Goal: Task Accomplishment & Management: Use online tool/utility

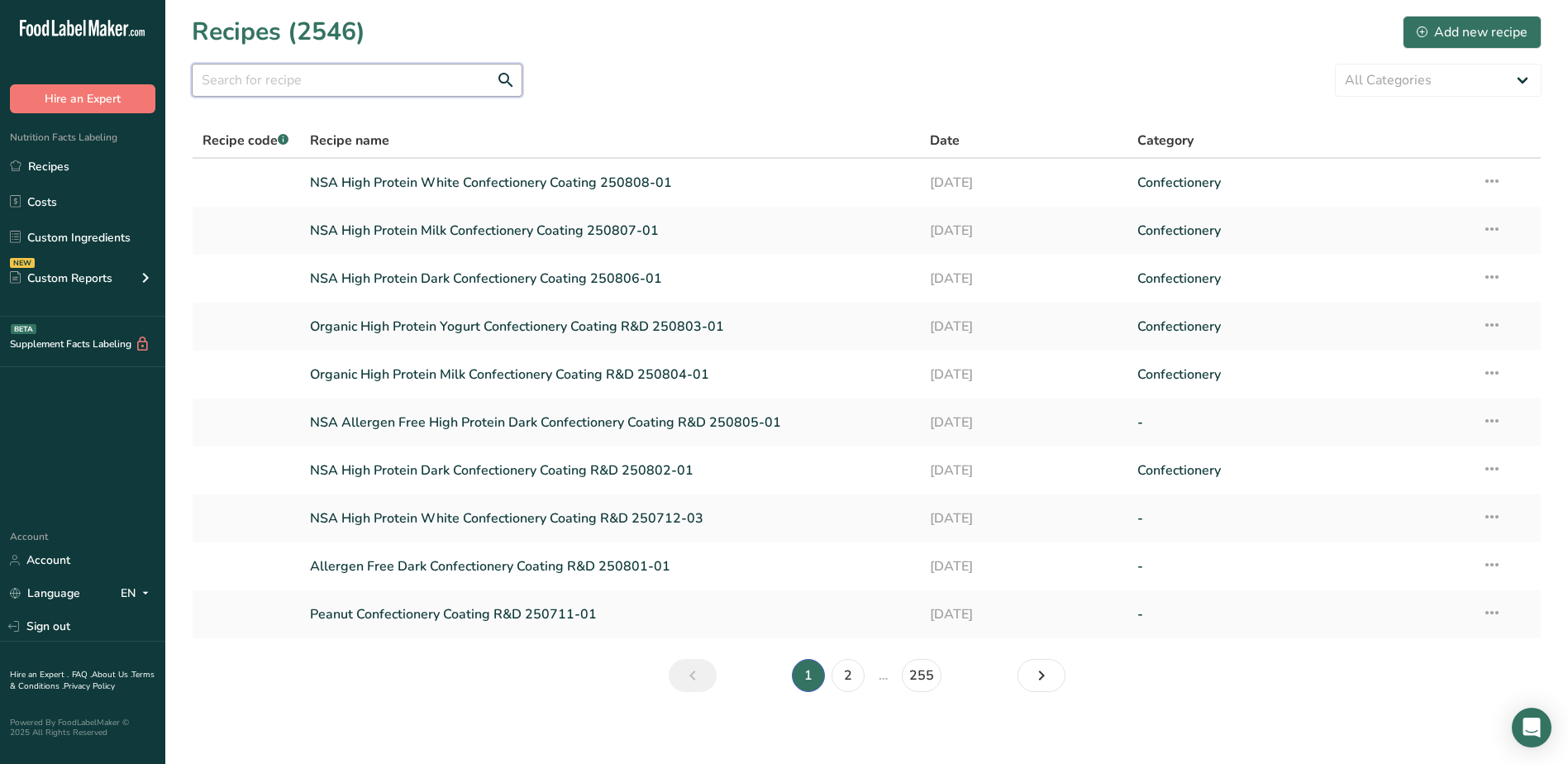
click at [418, 76] on input "text" at bounding box center [358, 79] width 331 height 33
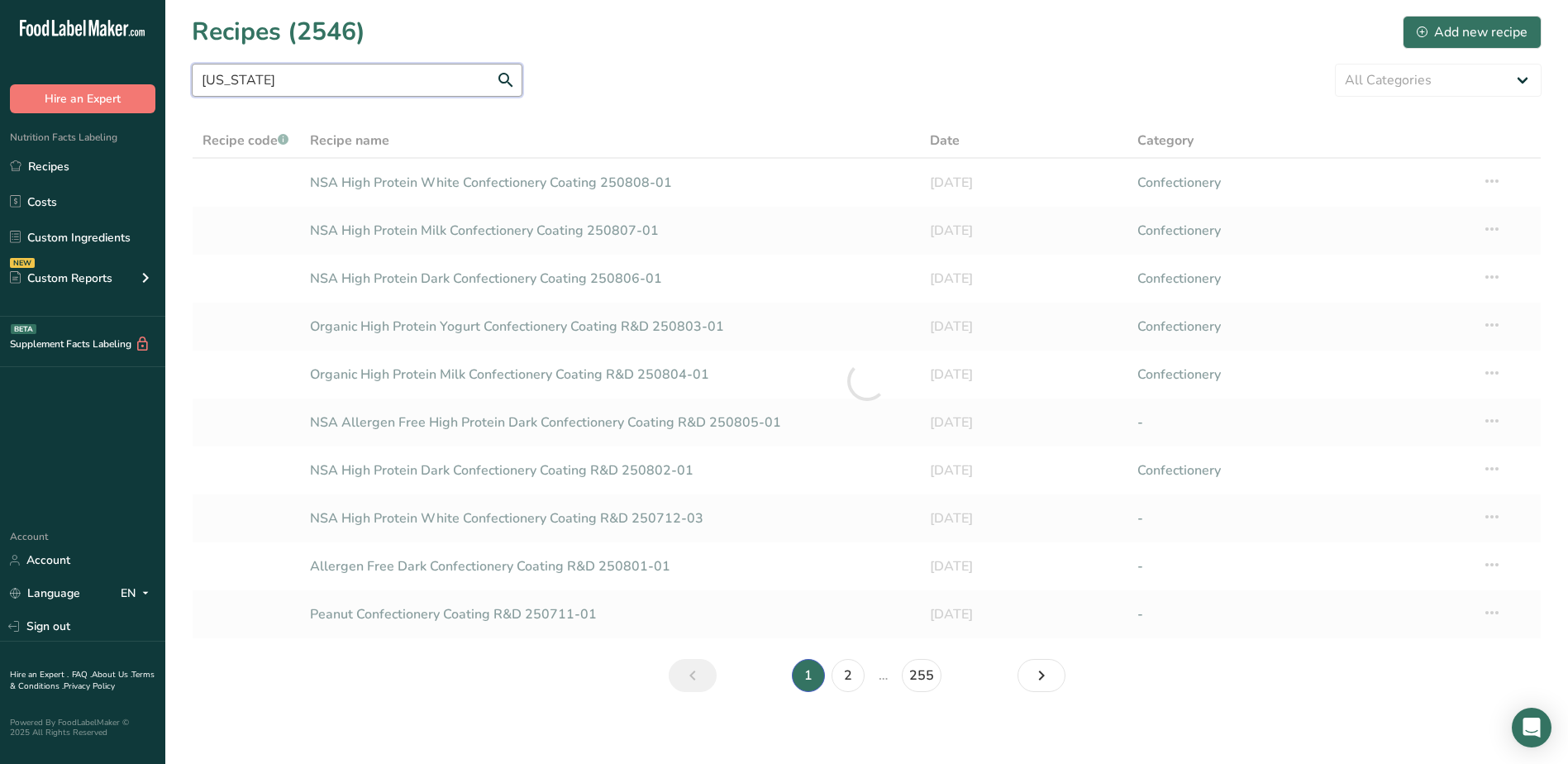
type input "[US_STATE]"
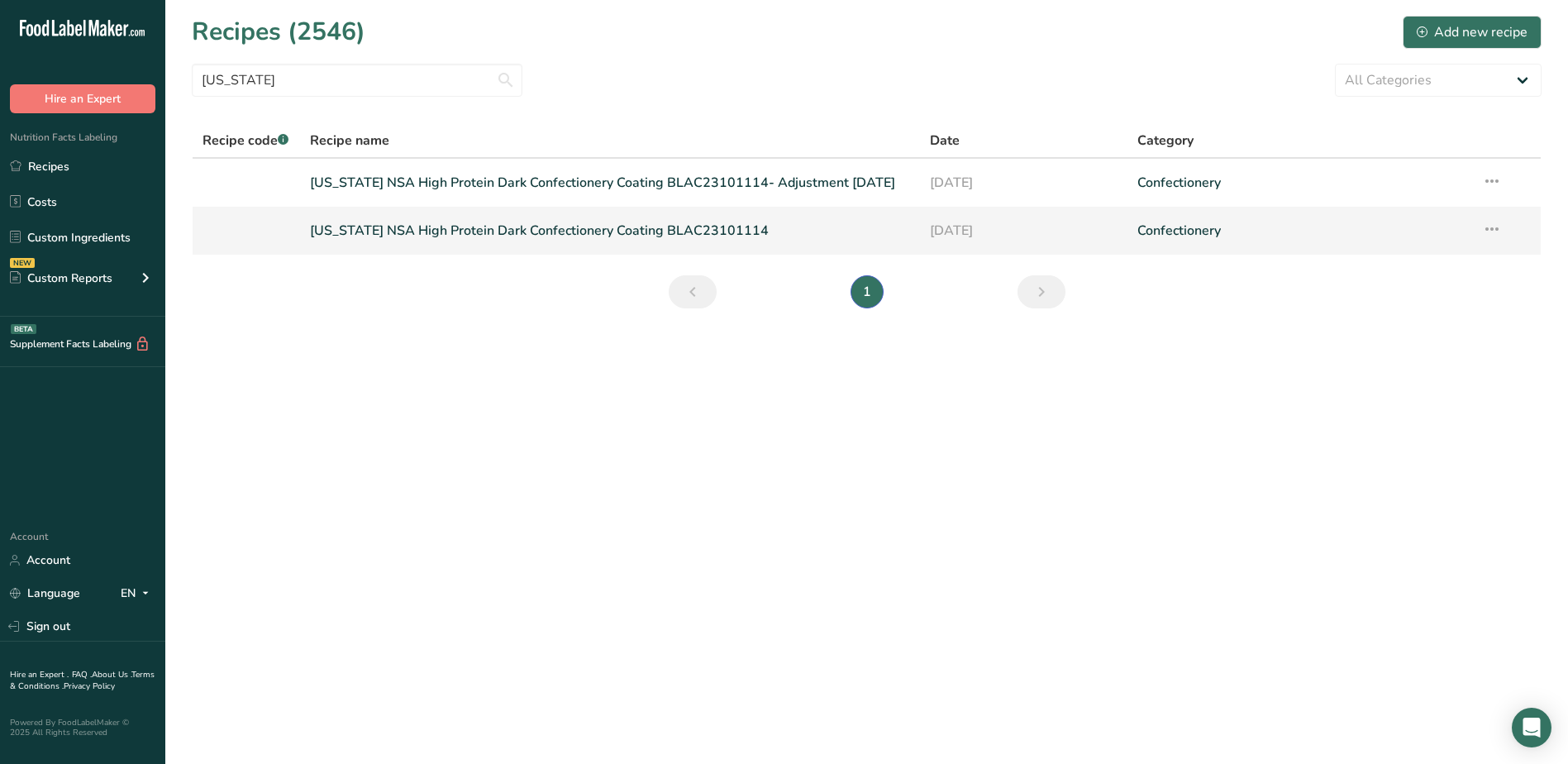
click at [1495, 231] on icon at bounding box center [1493, 229] width 20 height 30
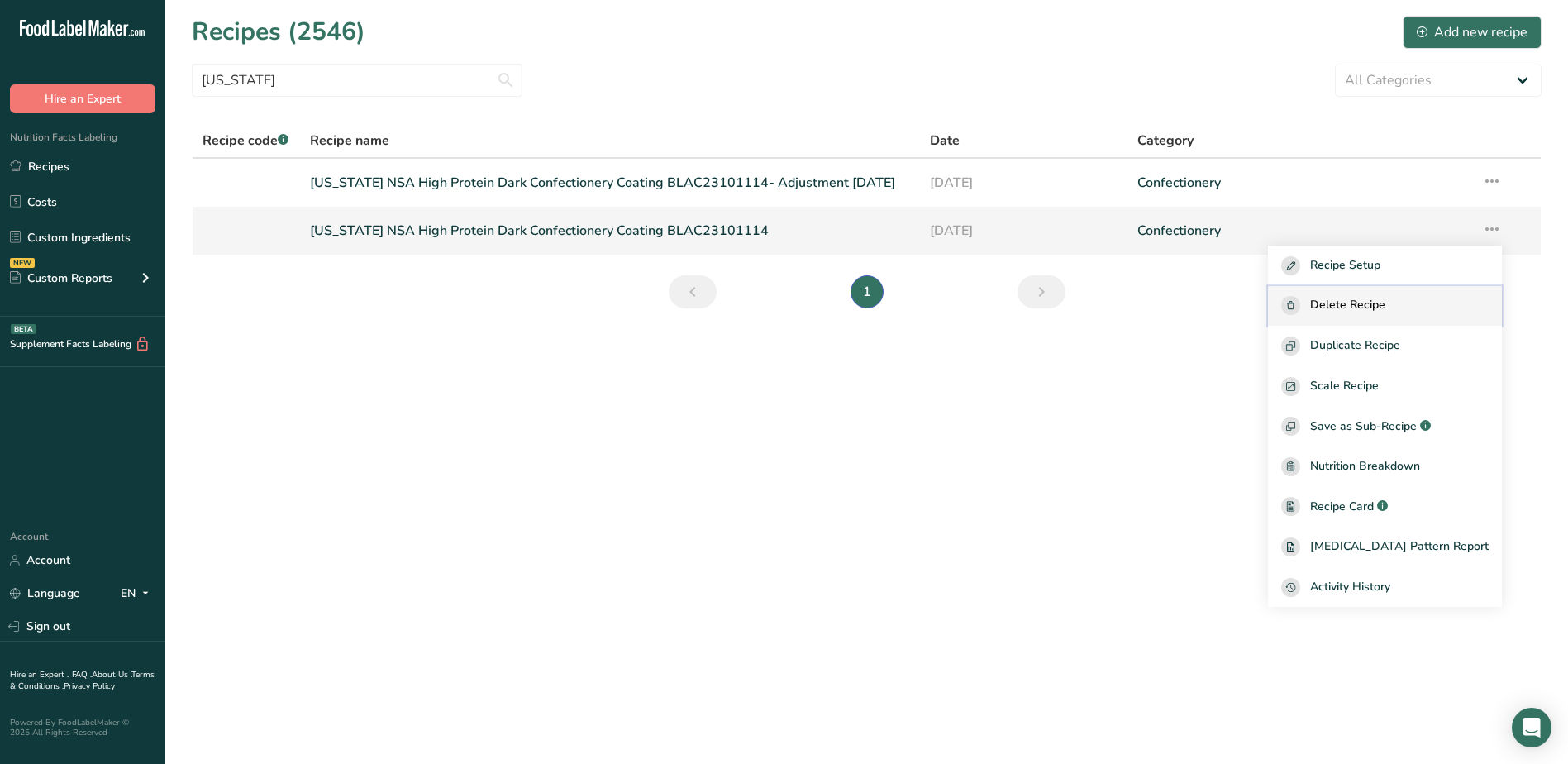
click at [1386, 312] on span "Delete Recipe" at bounding box center [1348, 305] width 75 height 19
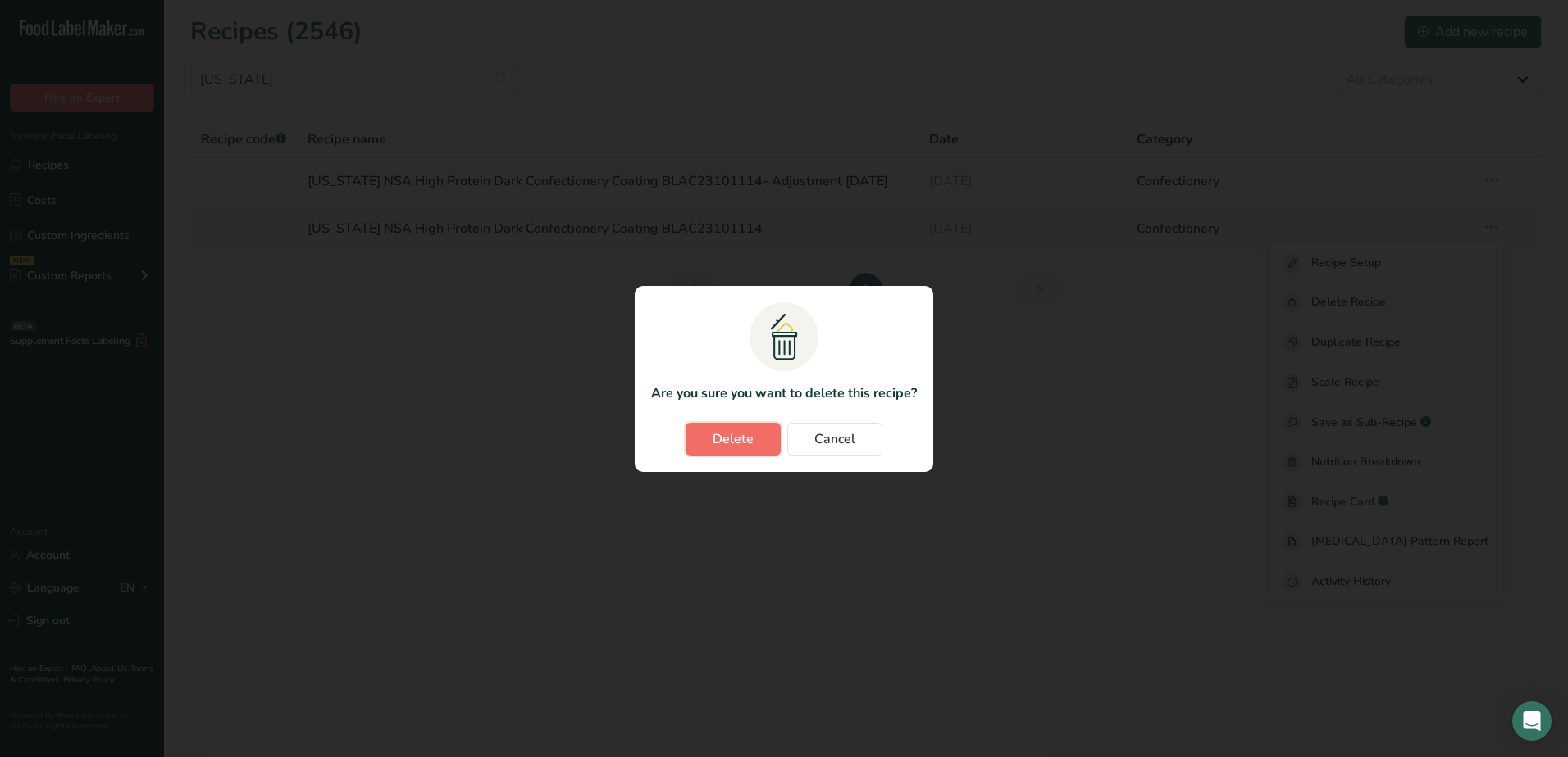
click at [777, 438] on button "Delete" at bounding box center [733, 439] width 95 height 32
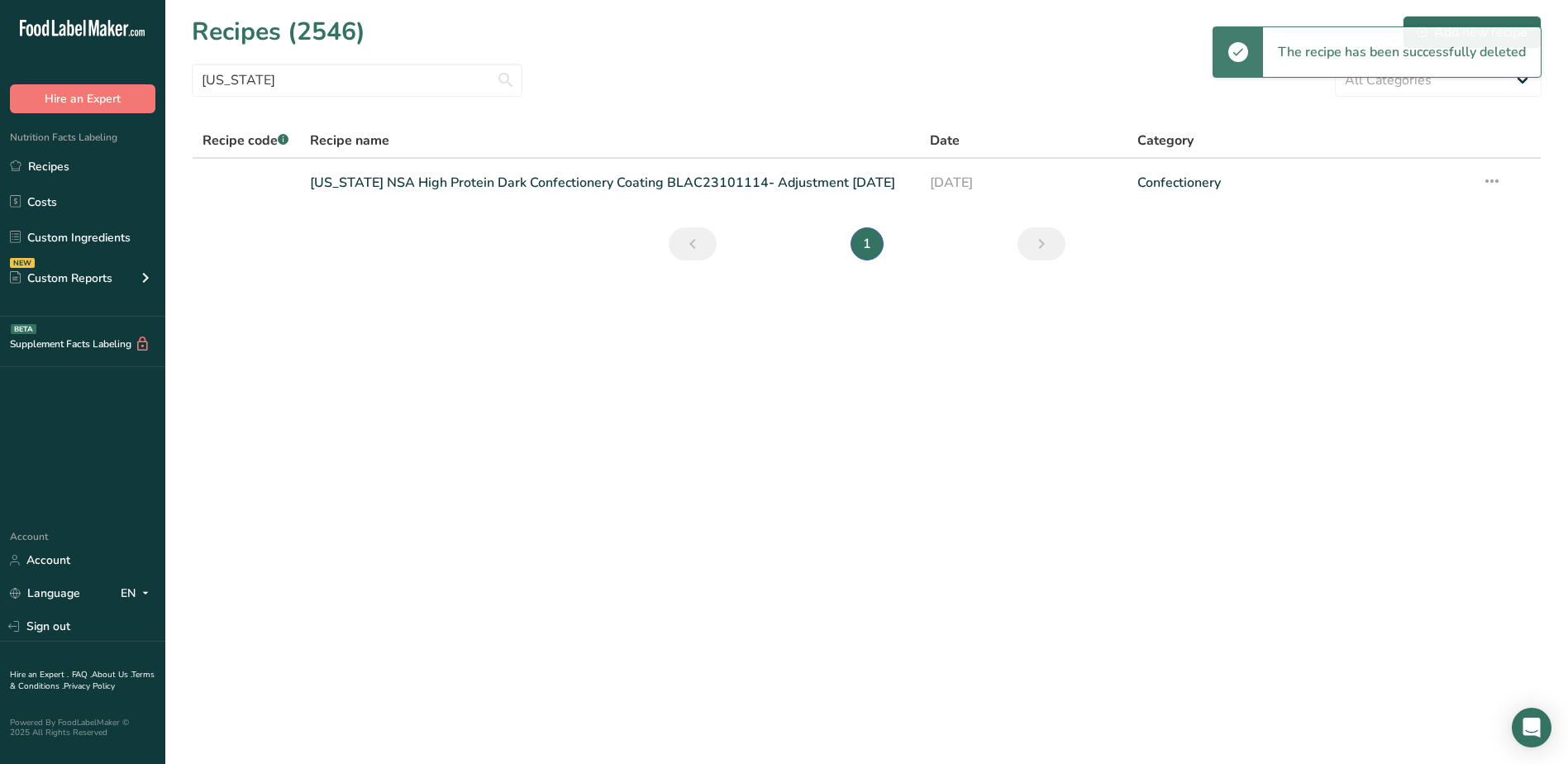
click at [717, 184] on link "[US_STATE] NSA High Protein Dark Confectionery Coating BLAC23101114- Adjustment…" at bounding box center [610, 182] width 601 height 35
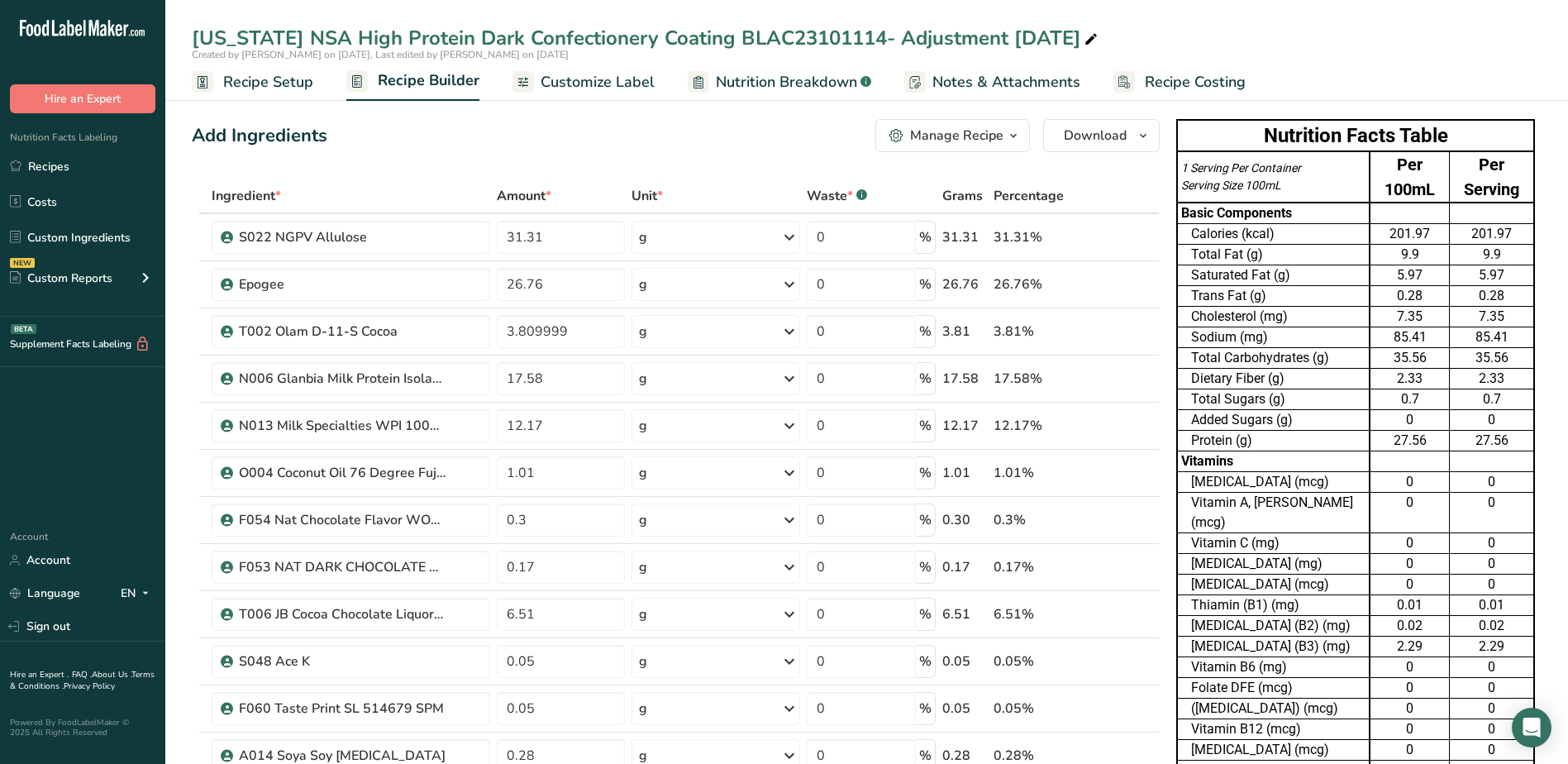
click at [1019, 41] on div "[US_STATE] NSA High Protein Dark Confectionery Coating BLAC23101114- Adjustment…" at bounding box center [647, 38] width 909 height 30
drag, startPoint x: 1027, startPoint y: 38, endPoint x: 822, endPoint y: 39, distance: 205.0
click at [822, 39] on input "[US_STATE] NSA High Protein Dark Confectionery Coating BLAC23101114- Adjustment…" at bounding box center [867, 38] width 1350 height 30
type input "[US_STATE] NSA High Protein Dark Confectionery Coating BLAC23101114"
click at [556, 242] on input "31.31" at bounding box center [561, 237] width 128 height 33
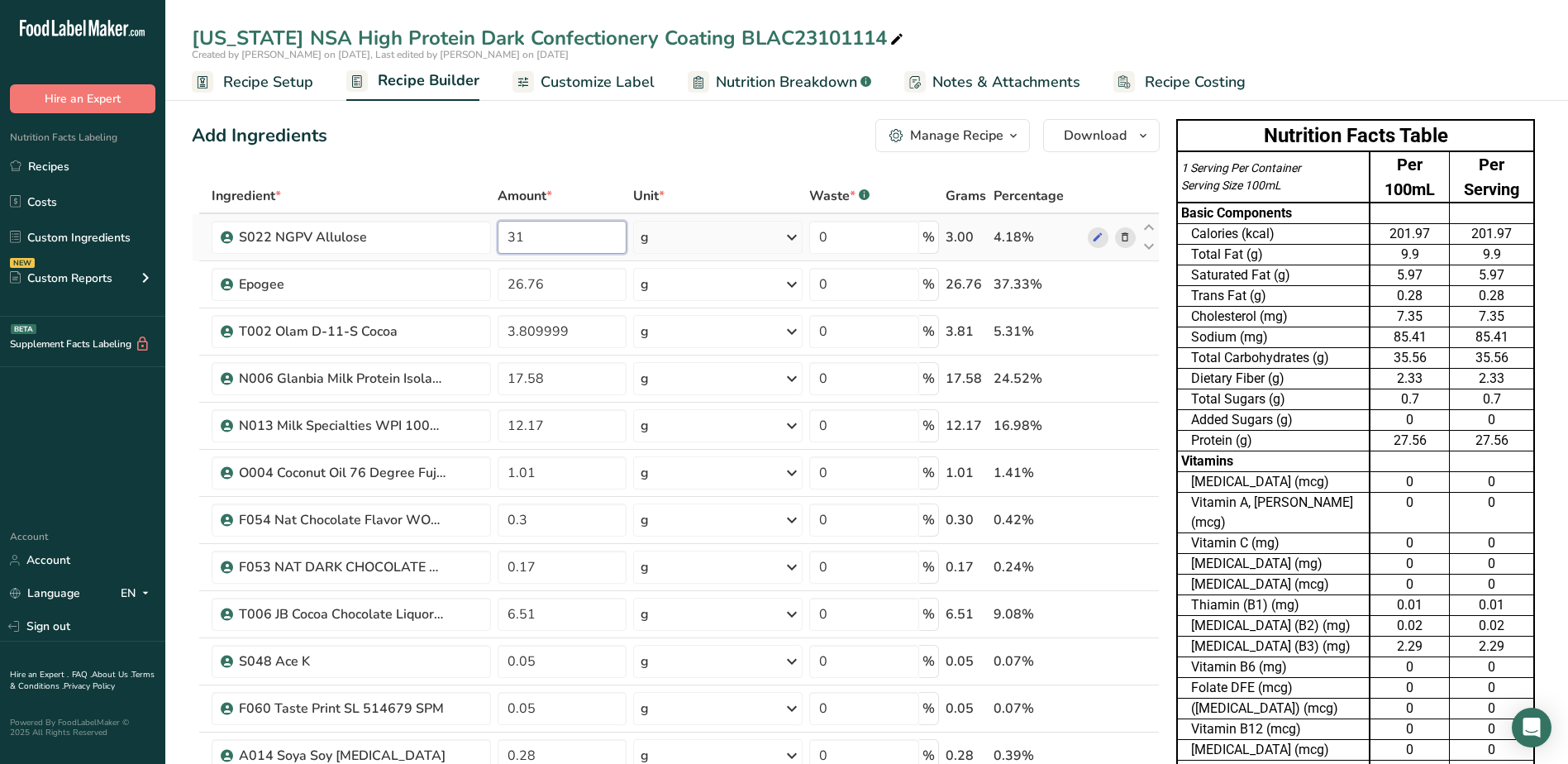
type input "3"
type input "27.22"
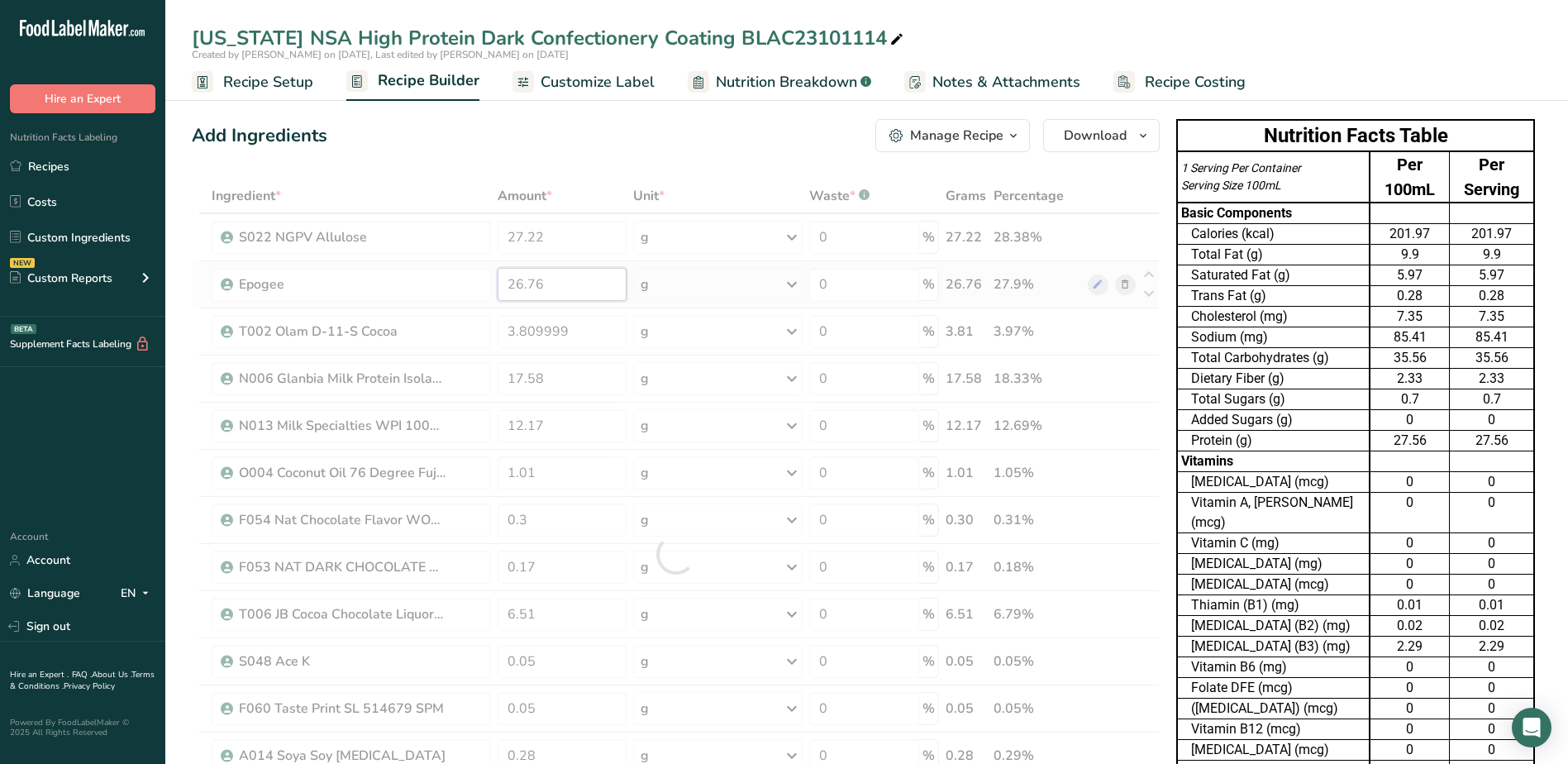
click at [556, 294] on div "Ingredient * Amount * Unit * Waste * .a-a{fill:#347362;}.b-a{fill:#fff;} Grams …" at bounding box center [676, 554] width 968 height 752
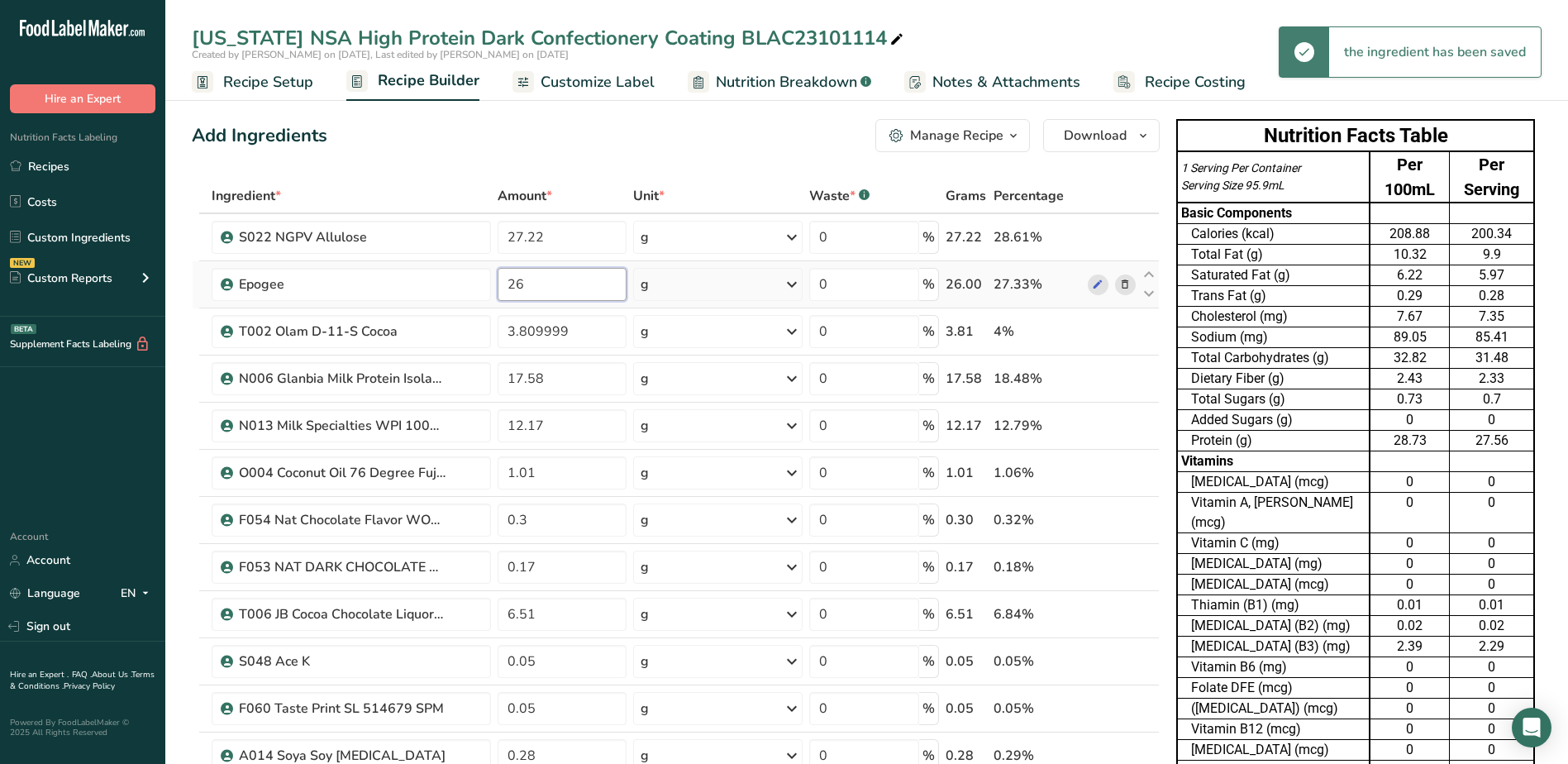
type input "2"
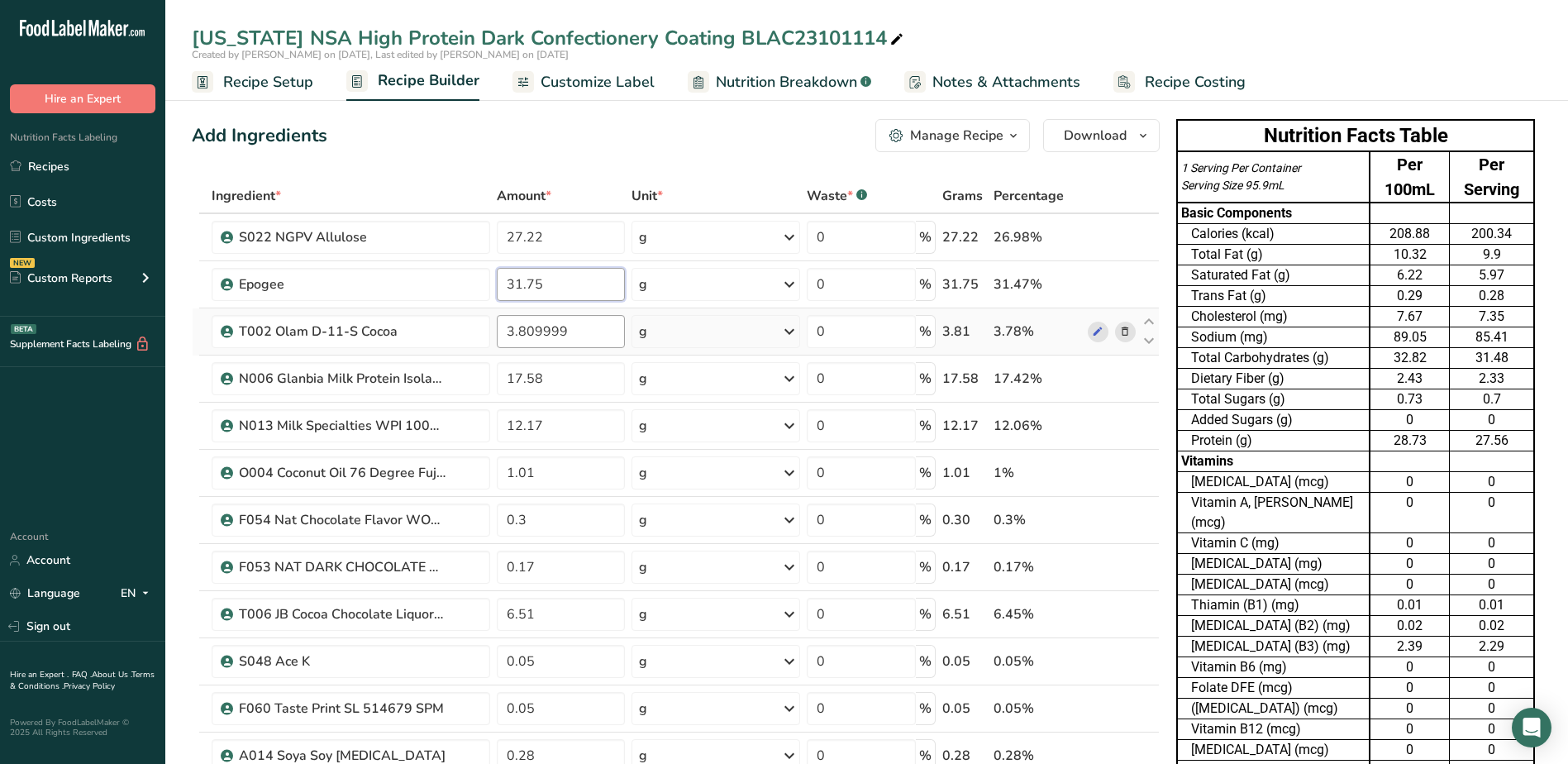
type input "31.75"
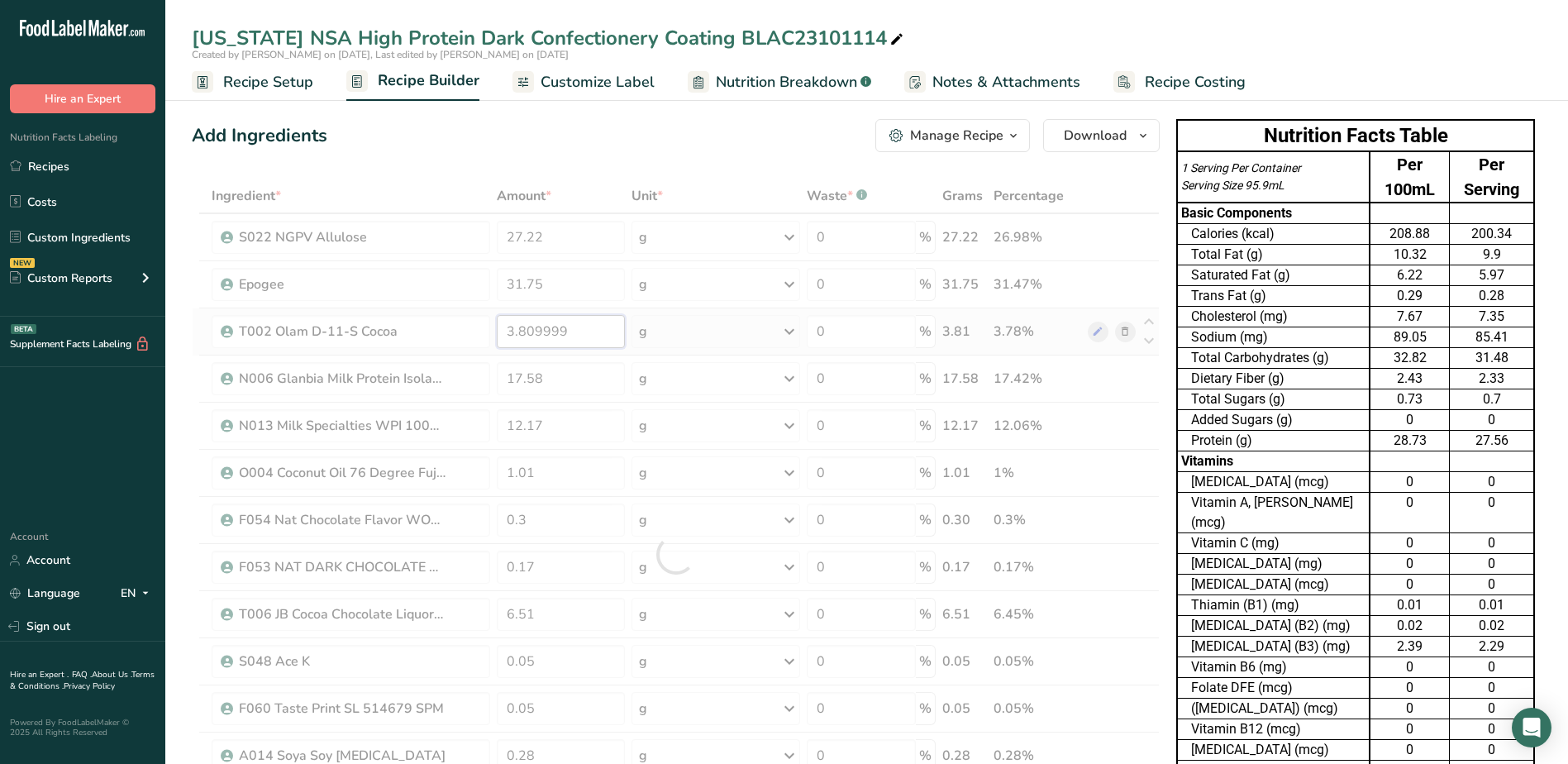
click at [582, 331] on div "Ingredient * Amount * Unit * Waste * .a-a{fill:#347362;}.b-a{fill:#fff;} Grams …" at bounding box center [676, 554] width 968 height 752
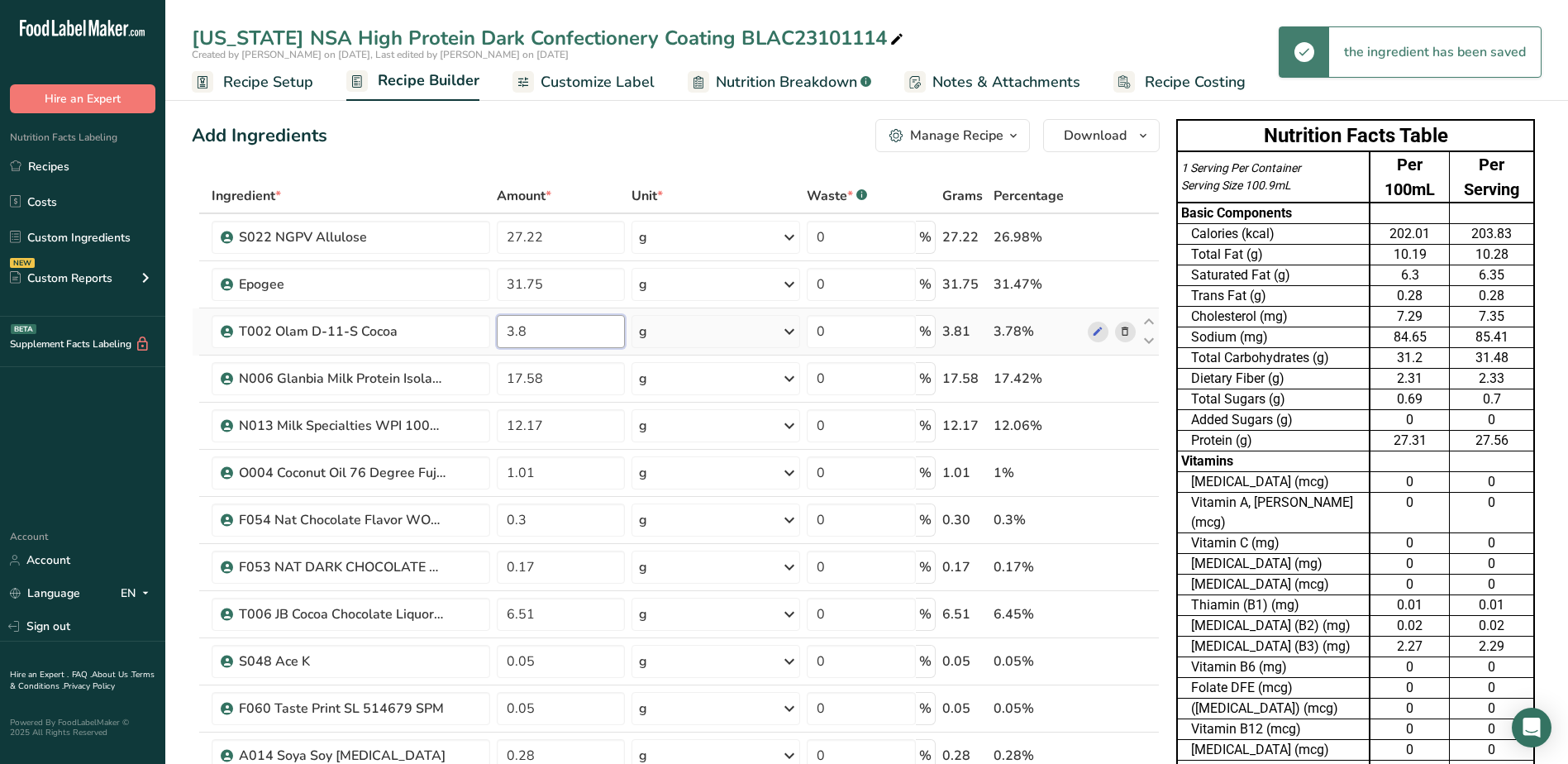
type input "3"
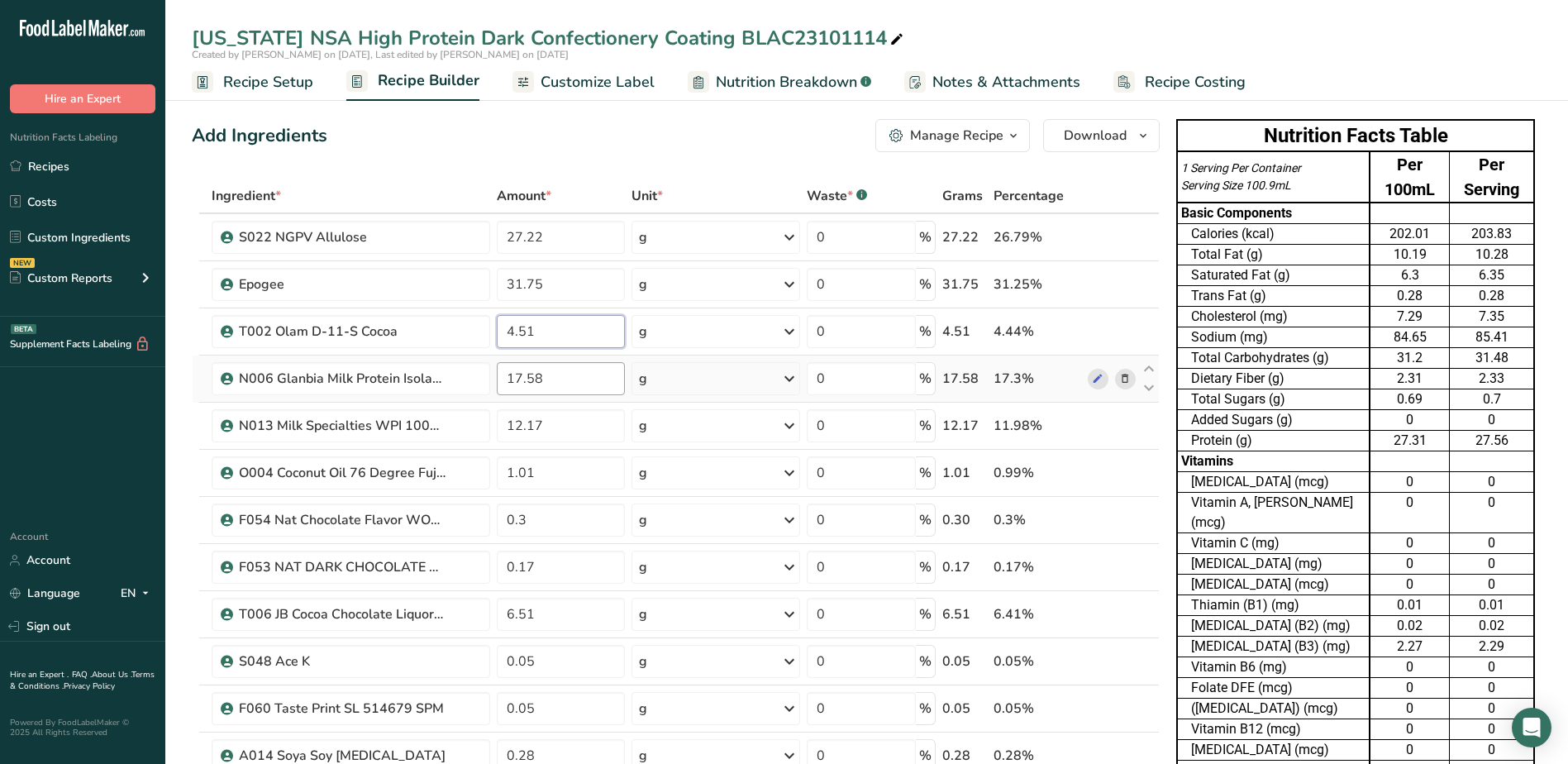
type input "4.51"
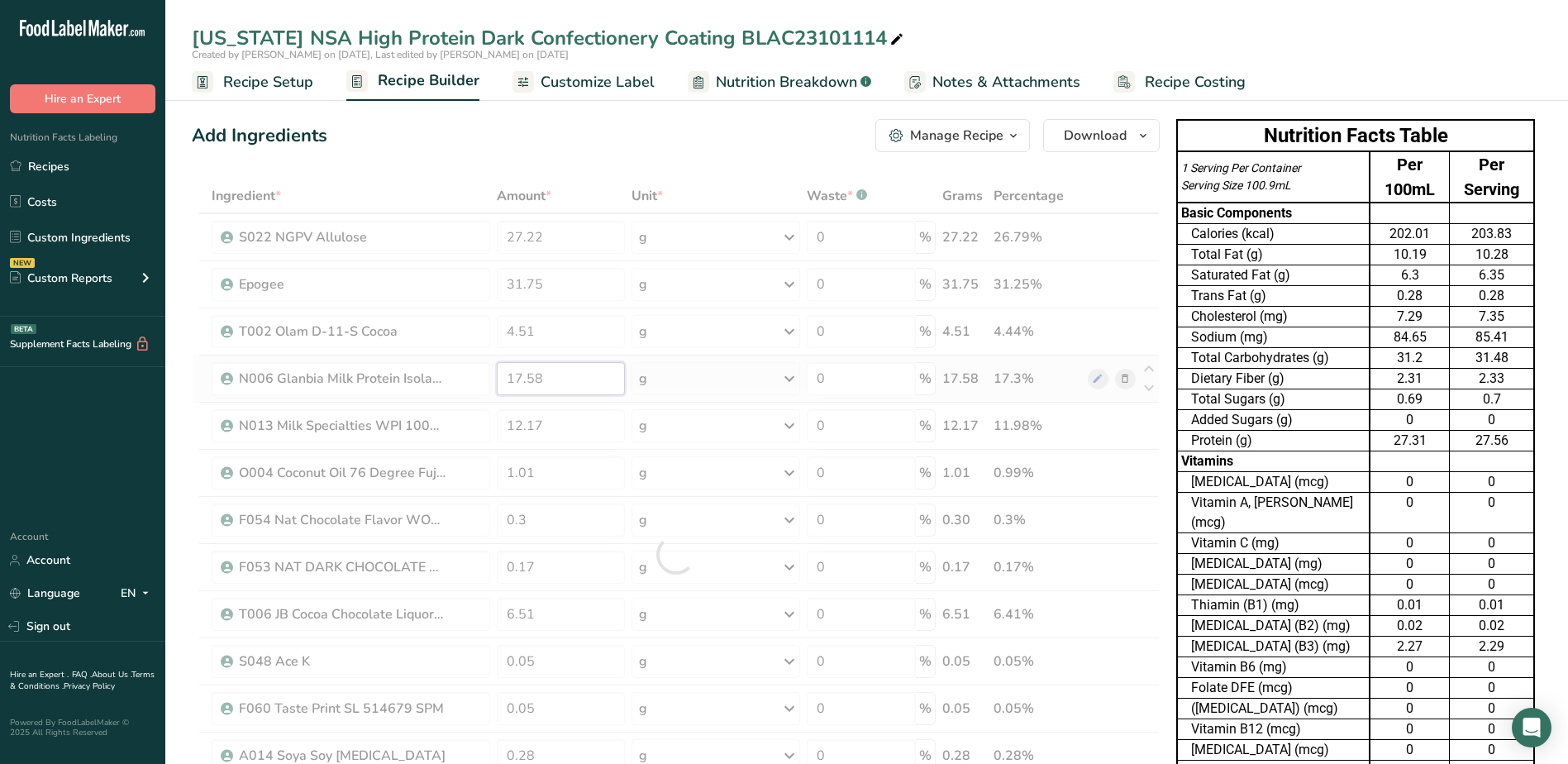
click at [551, 382] on div "Ingredient * Amount * Unit * Waste * .a-a{fill:#347362;}.b-a{fill:#fff;} Grams …" at bounding box center [676, 554] width 968 height 752
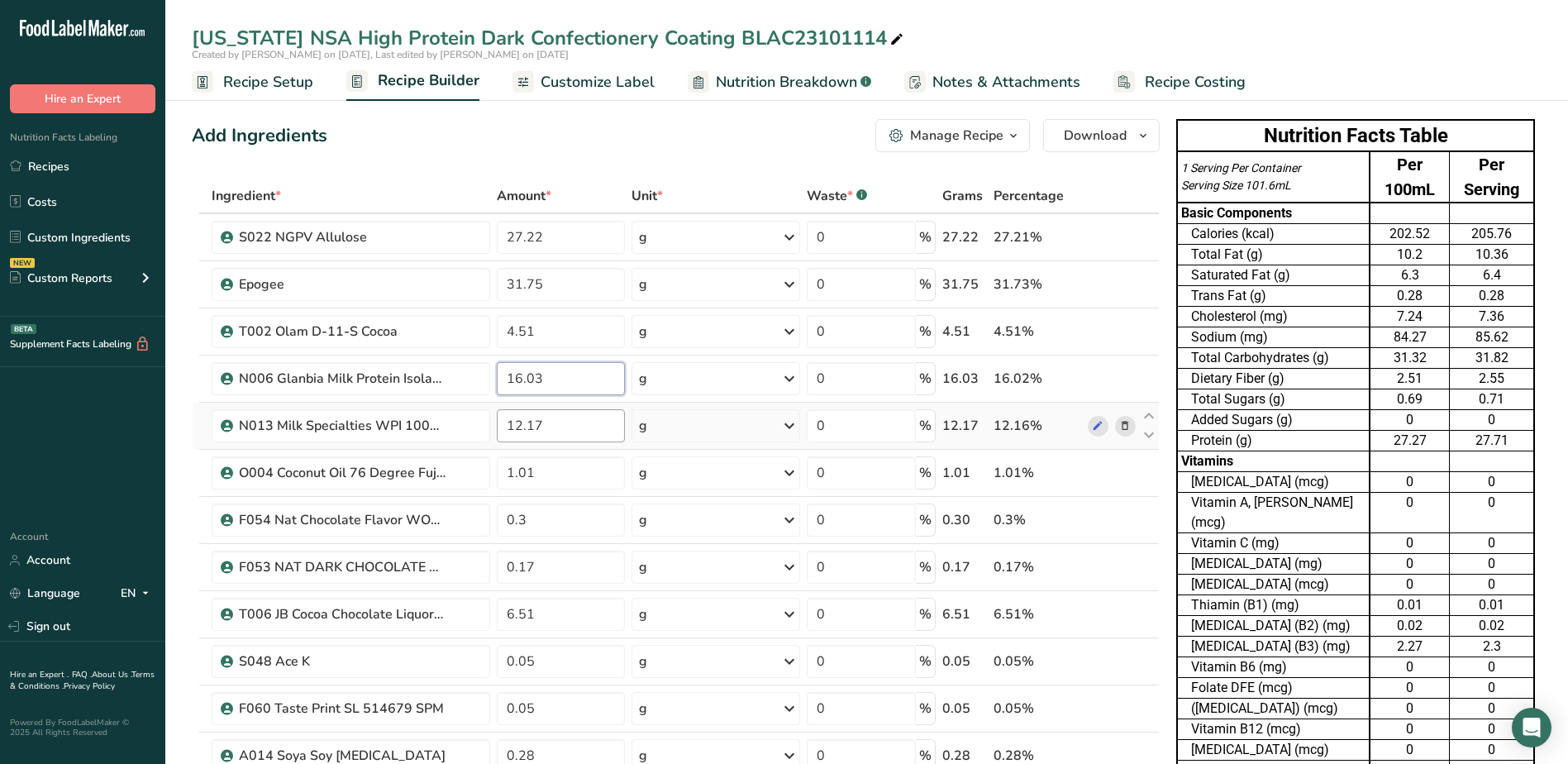
type input "16.03"
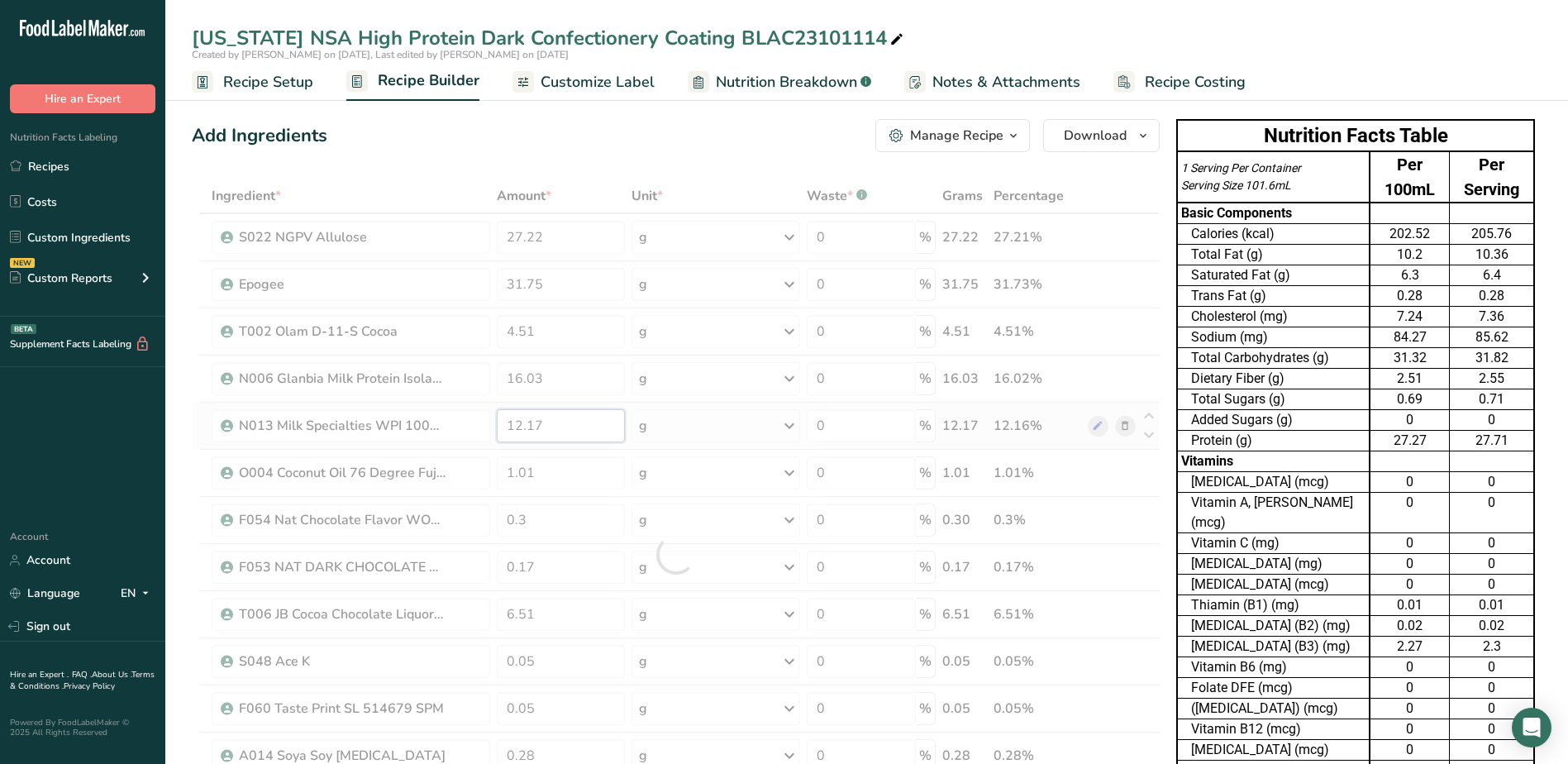
click at [547, 428] on div "Ingredient * Amount * Unit * Waste * .a-a{fill:#347362;}.b-a{fill:#fff;} Grams …" at bounding box center [676, 554] width 968 height 752
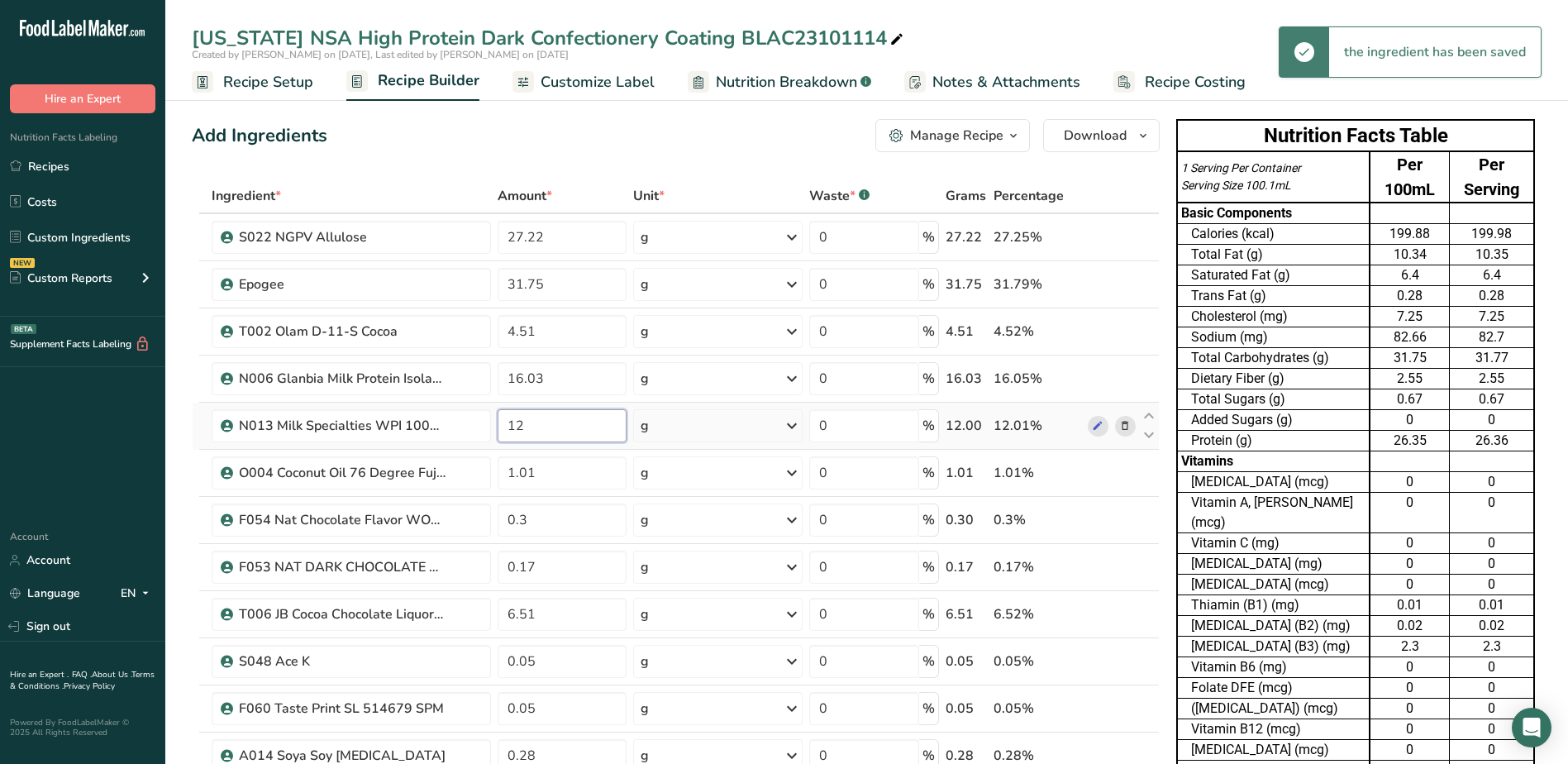
type input "1"
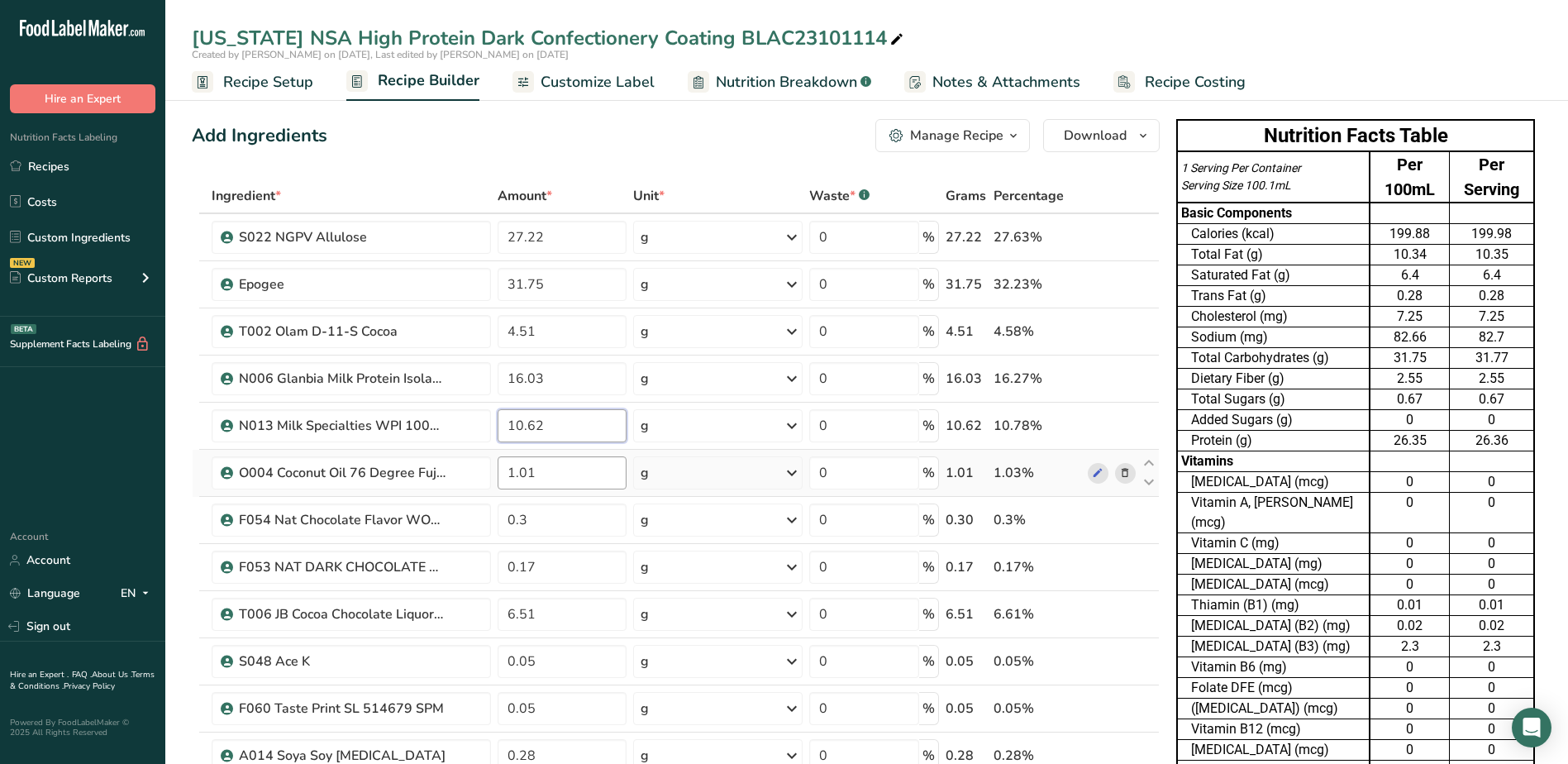
type input "10.62"
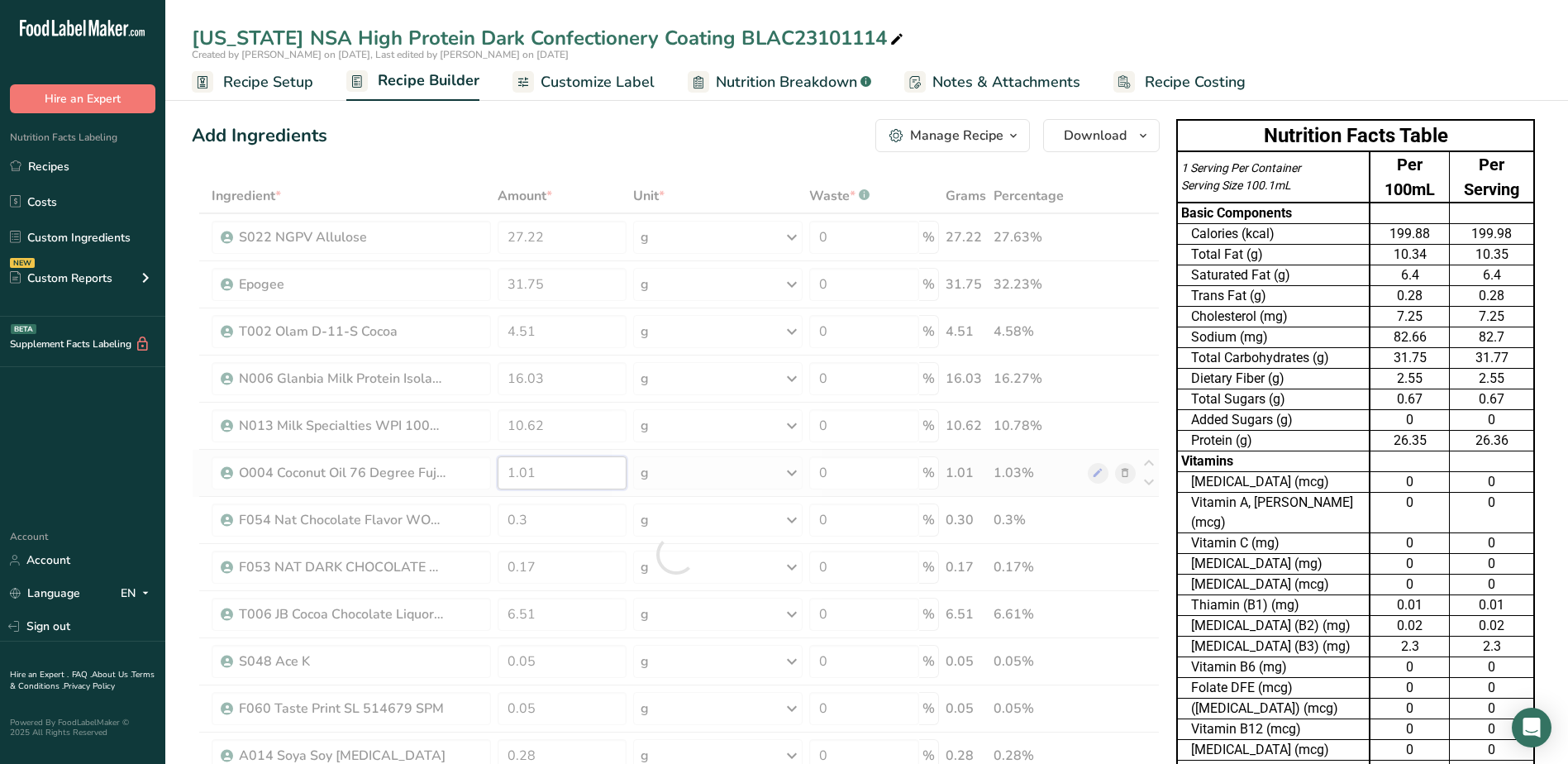
click at [541, 473] on div "Ingredient * Amount * Unit * Waste * .a-a{fill:#347362;}.b-a{fill:#fff;} Grams …" at bounding box center [676, 554] width 968 height 752
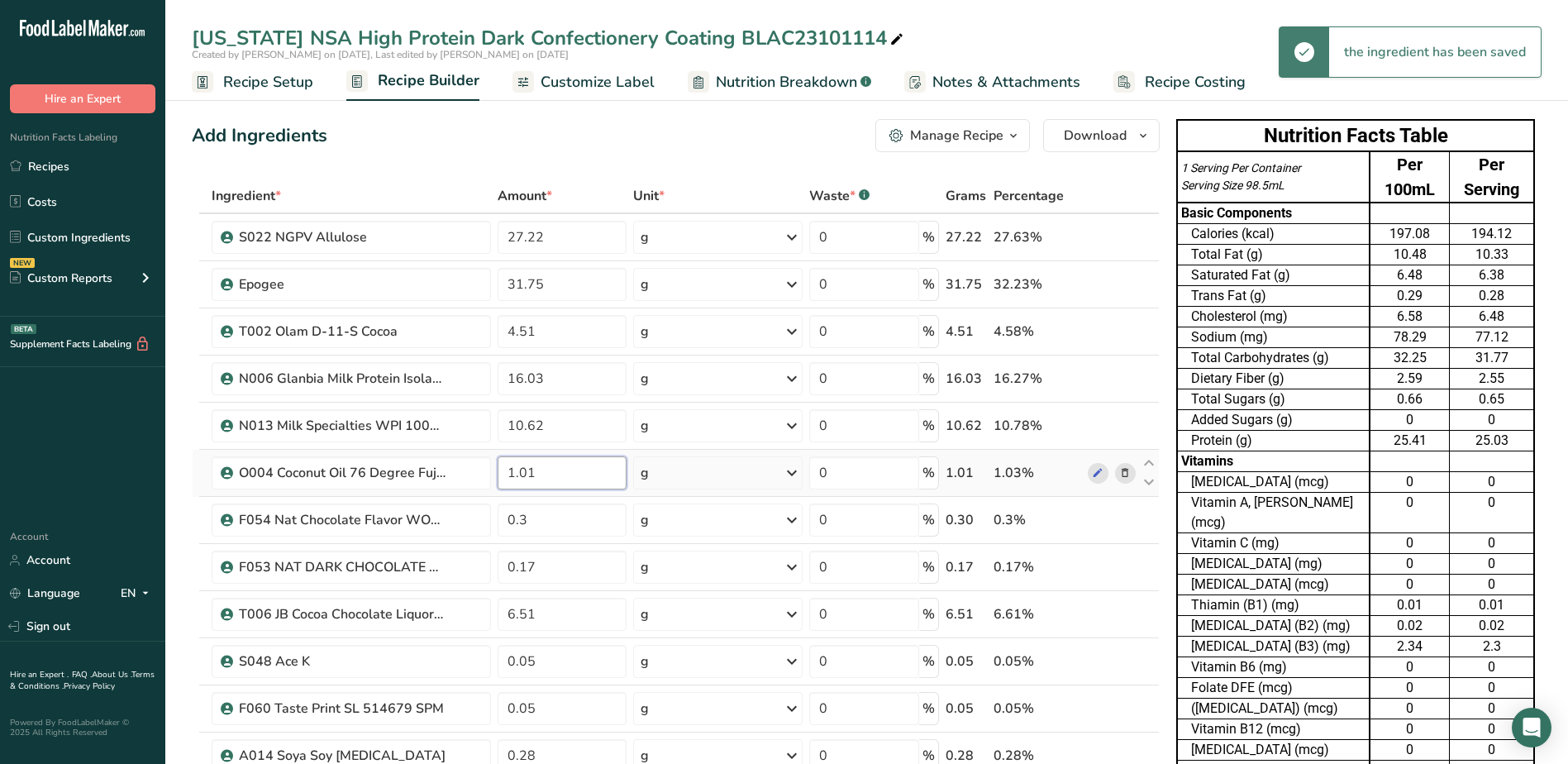
type input "1"
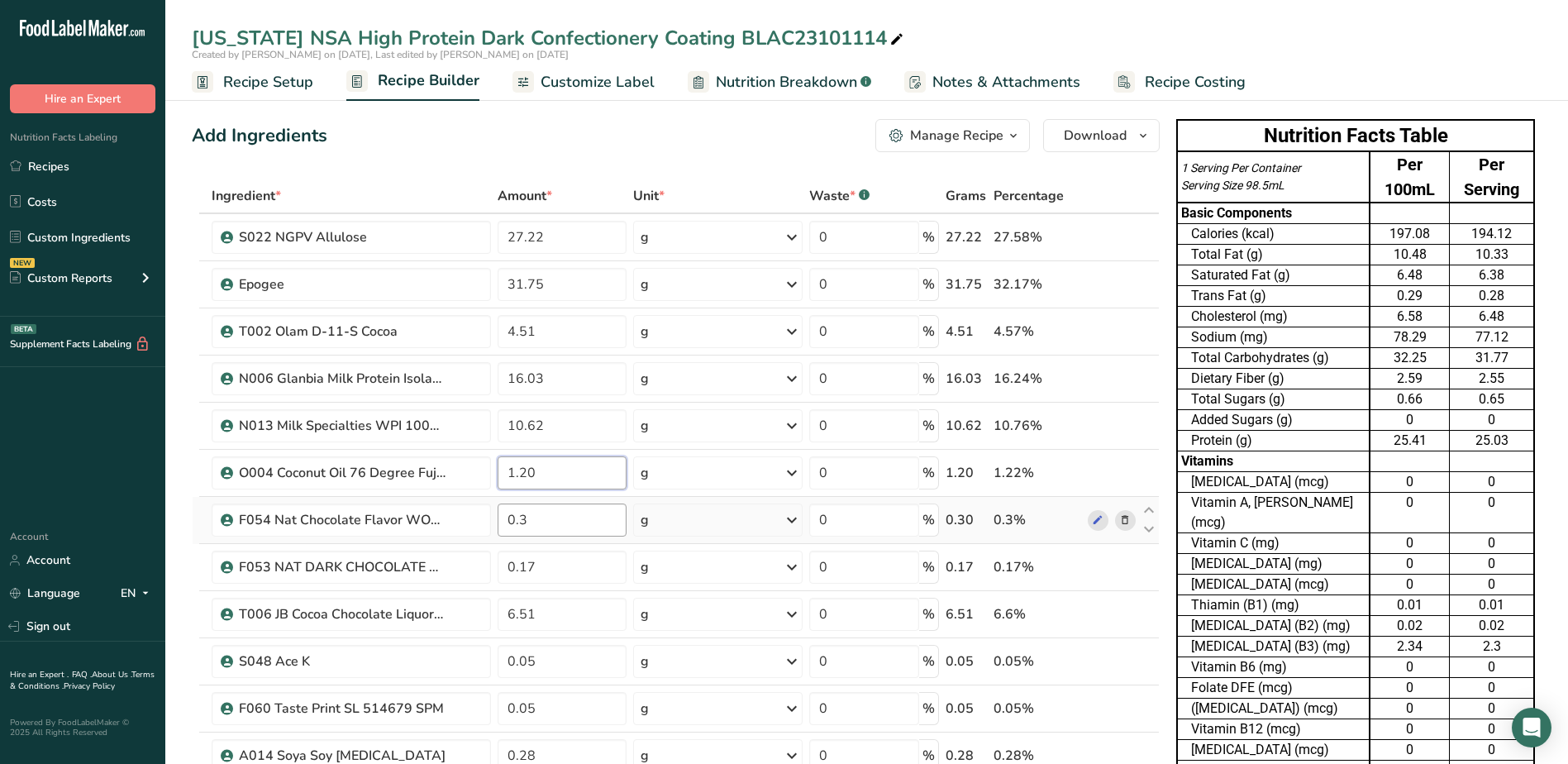
type input "1.20"
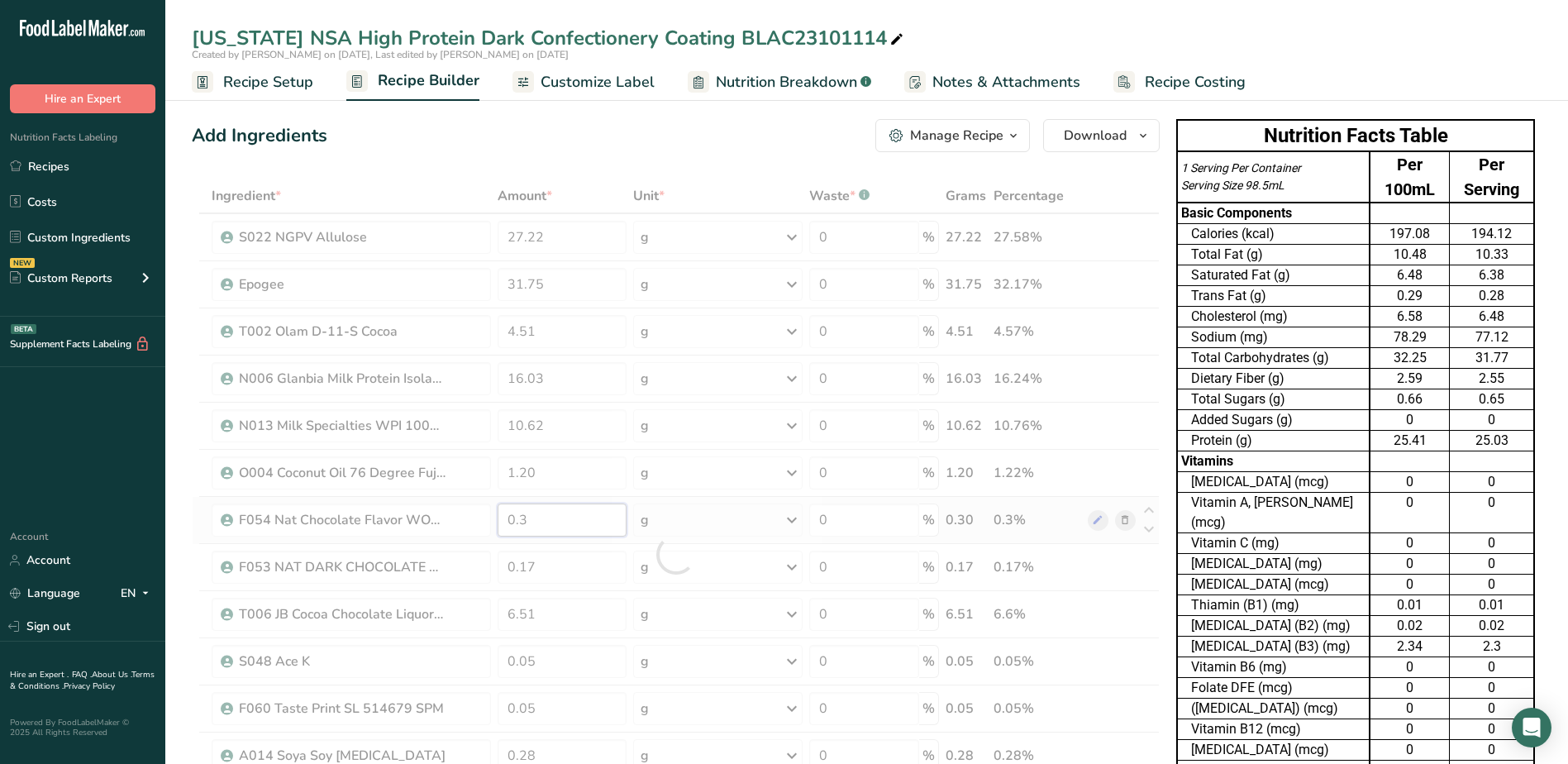
click at [548, 515] on div "Ingredient * Amount * Unit * Waste * .a-a{fill:#347362;}.b-a{fill:#fff;} Grams …" at bounding box center [676, 554] width 968 height 752
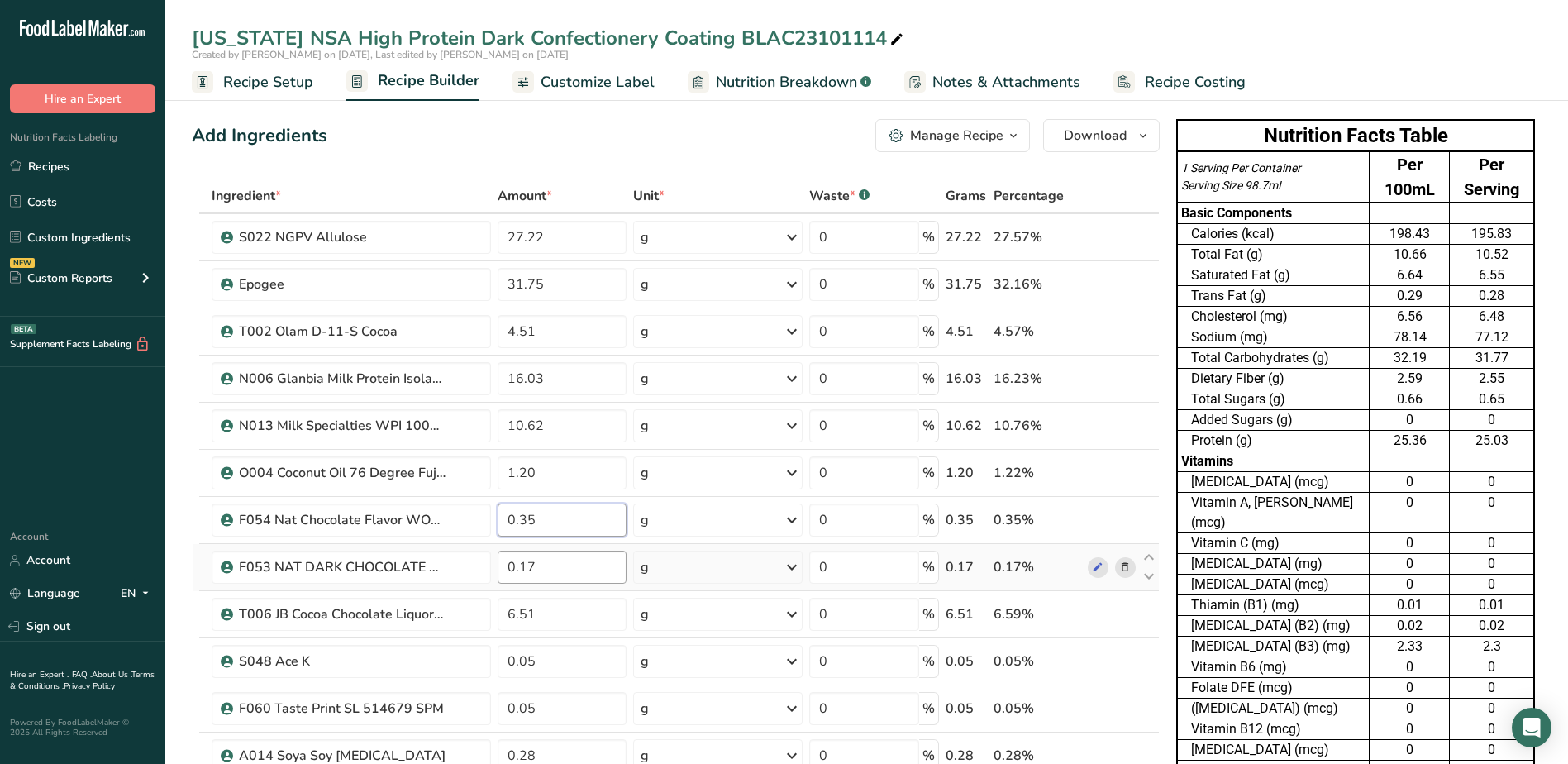
type input "0.35"
click at [548, 568] on div "Ingredient * Amount * Unit * Waste * .a-a{fill:#347362;}.b-a{fill:#fff;} Grams …" at bounding box center [676, 554] width 968 height 752
type input "0.20"
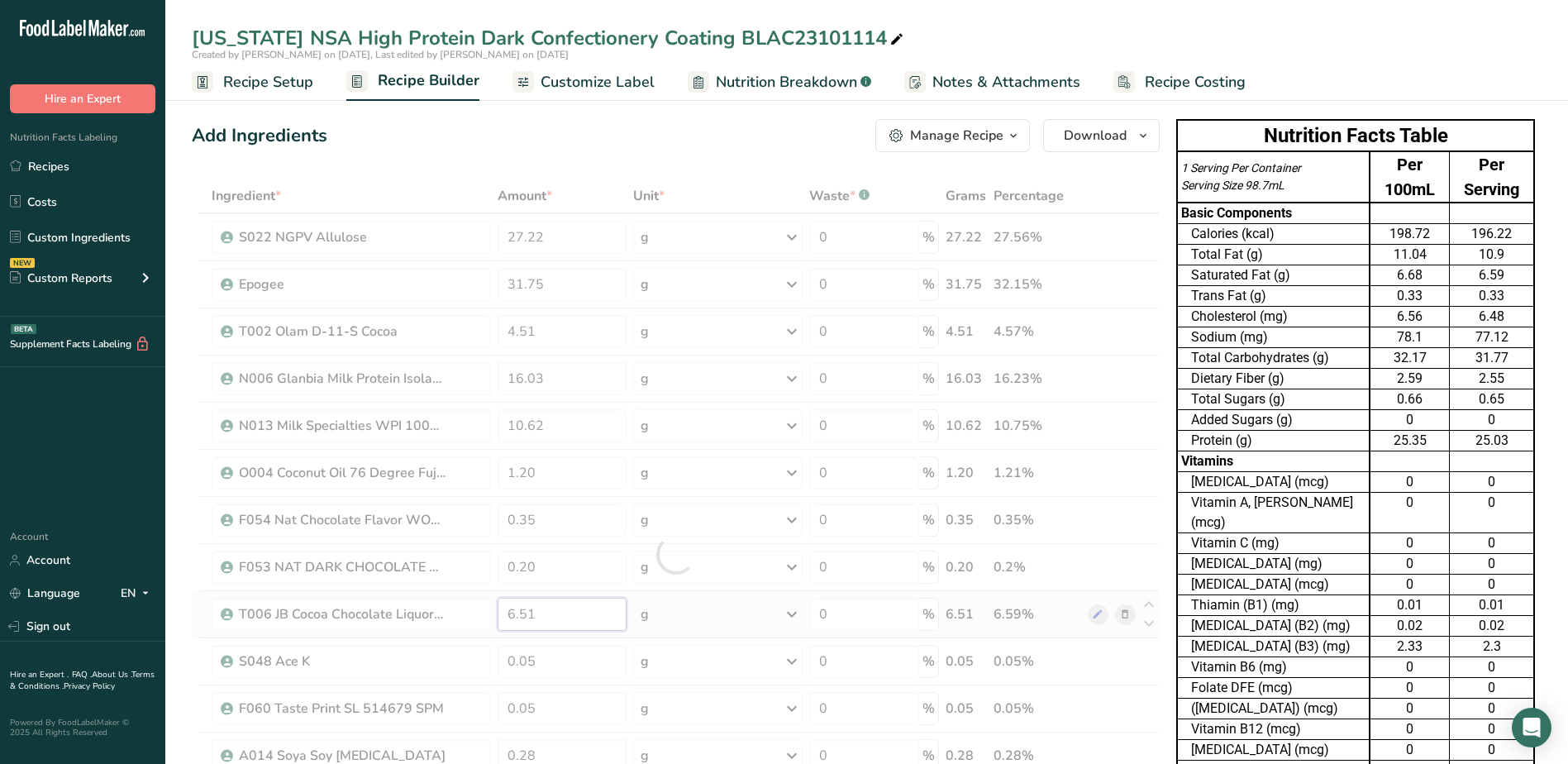
click at [547, 617] on div "Ingredient * Amount * Unit * Waste * .a-a{fill:#347362;}.b-a{fill:#fff;} Grams …" at bounding box center [676, 554] width 968 height 752
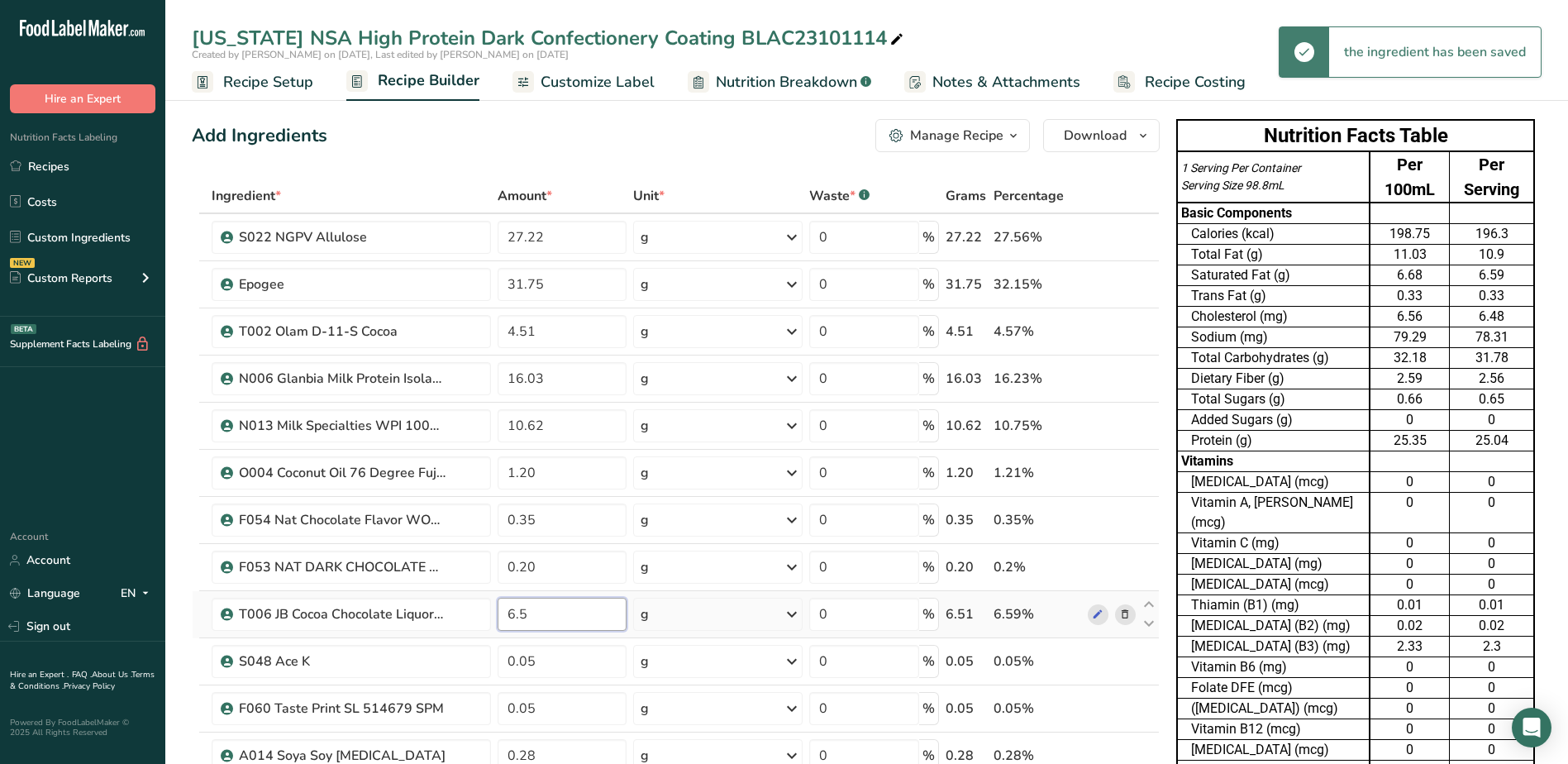
type input "6"
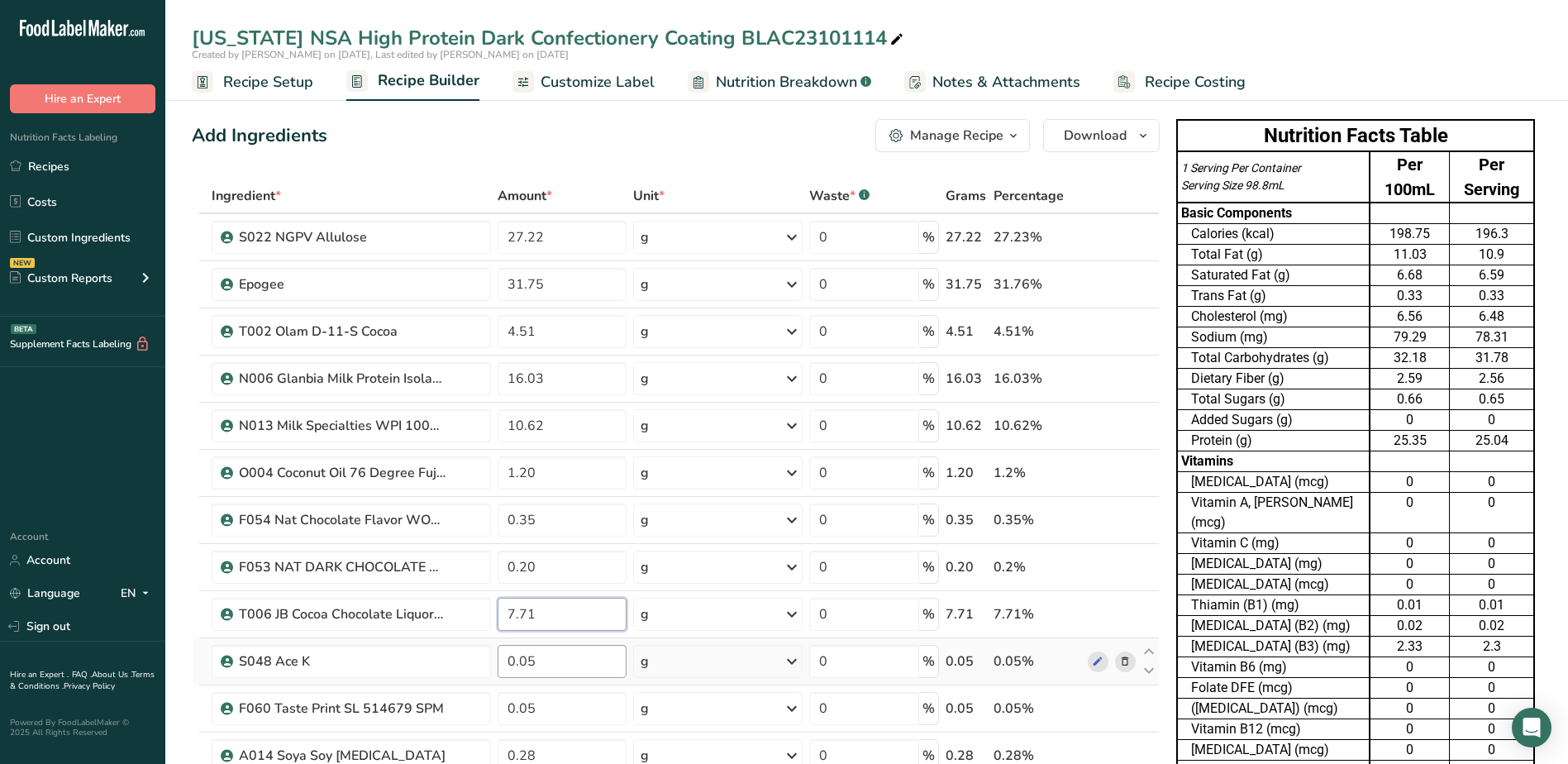
type input "7.71"
click at [544, 663] on div "Ingredient * Amount * Unit * Waste * .a-a{fill:#347362;}.b-a{fill:#fff;} Grams …" at bounding box center [676, 554] width 968 height 752
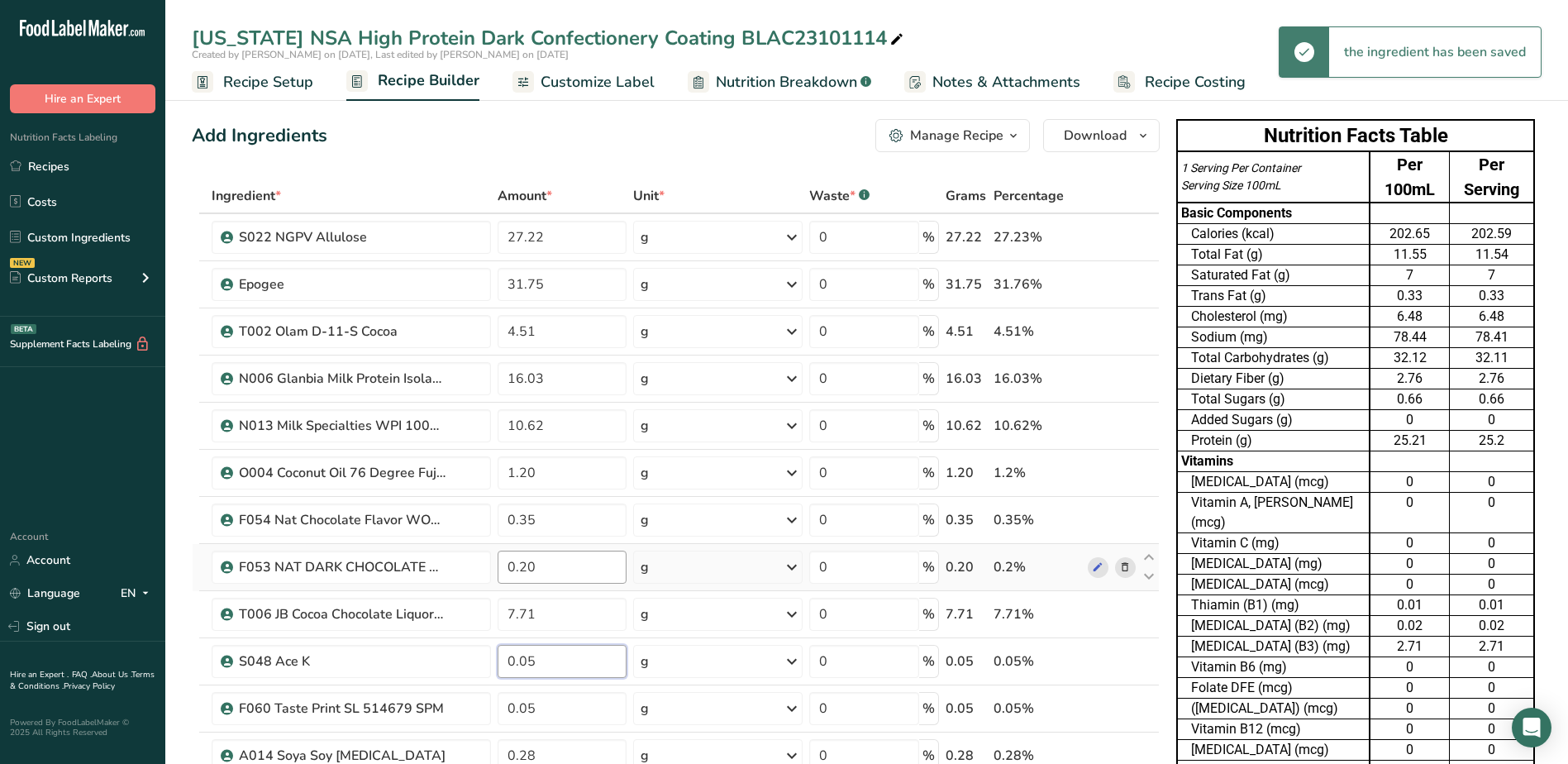
scroll to position [248, 0]
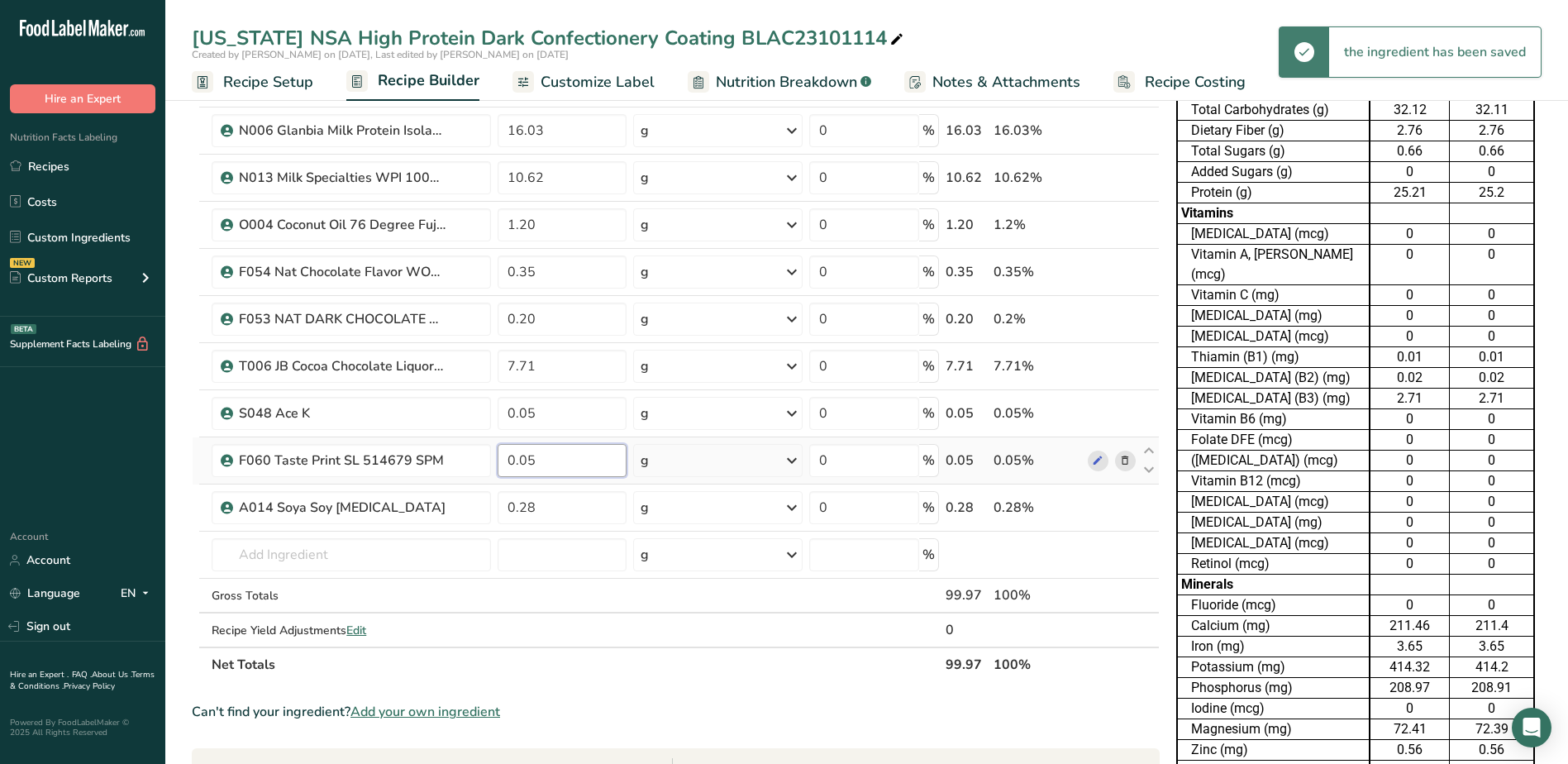
click at [548, 453] on div "Ingredient * Amount * Unit * Waste * .a-a{fill:#347362;}.b-a{fill:#fff;} Grams …" at bounding box center [676, 306] width 968 height 752
click at [474, 506] on div "Ingredient * Amount * Unit * Waste * .a-a{fill:#347362;}.b-a{fill:#fff;} Grams …" at bounding box center [676, 306] width 968 height 752
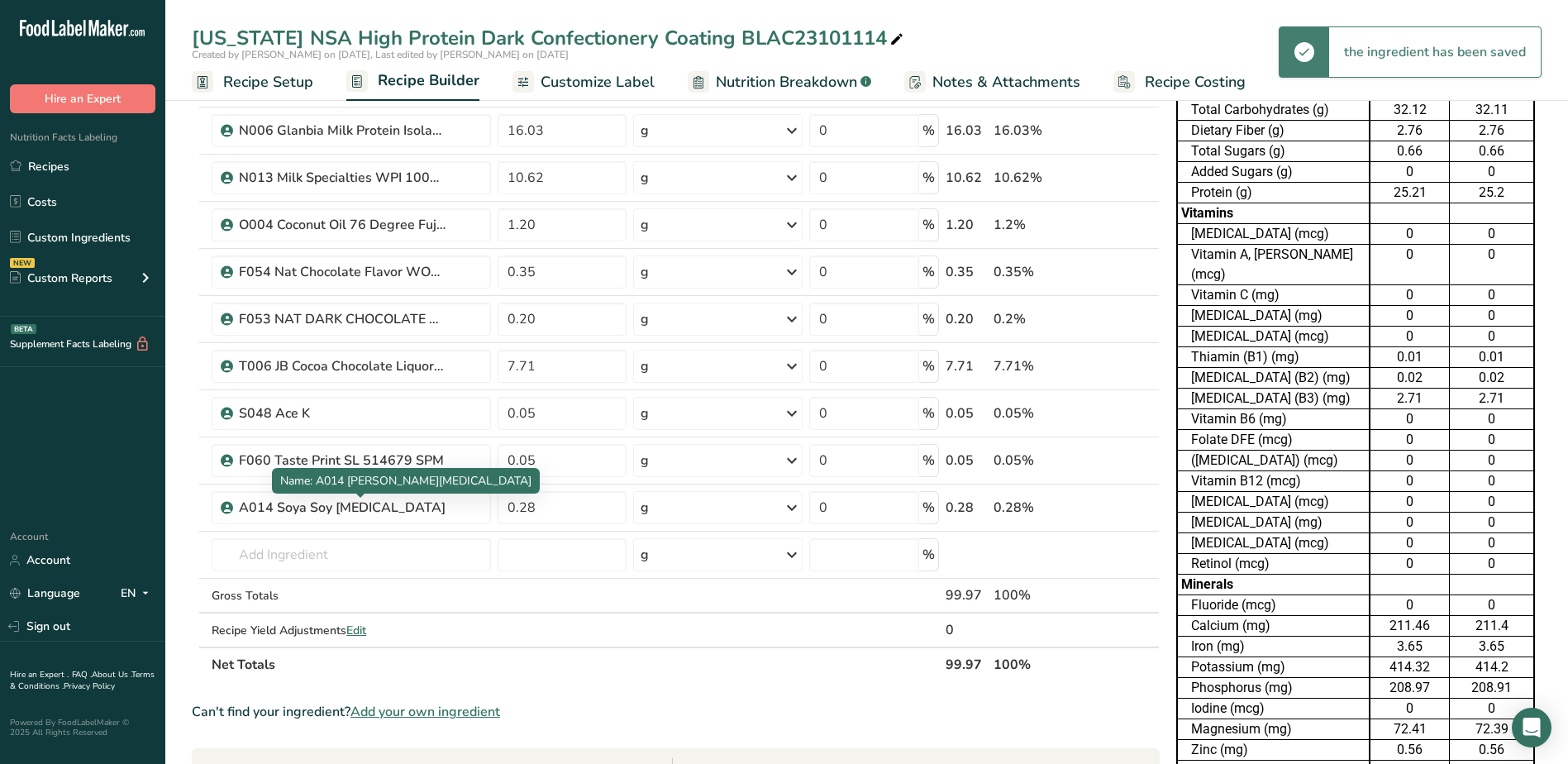
click at [386, 506] on div "A014 Soya Soy [MEDICAL_DATA]" at bounding box center [342, 507] width 207 height 20
click at [1132, 507] on span at bounding box center [1125, 507] width 20 height 20
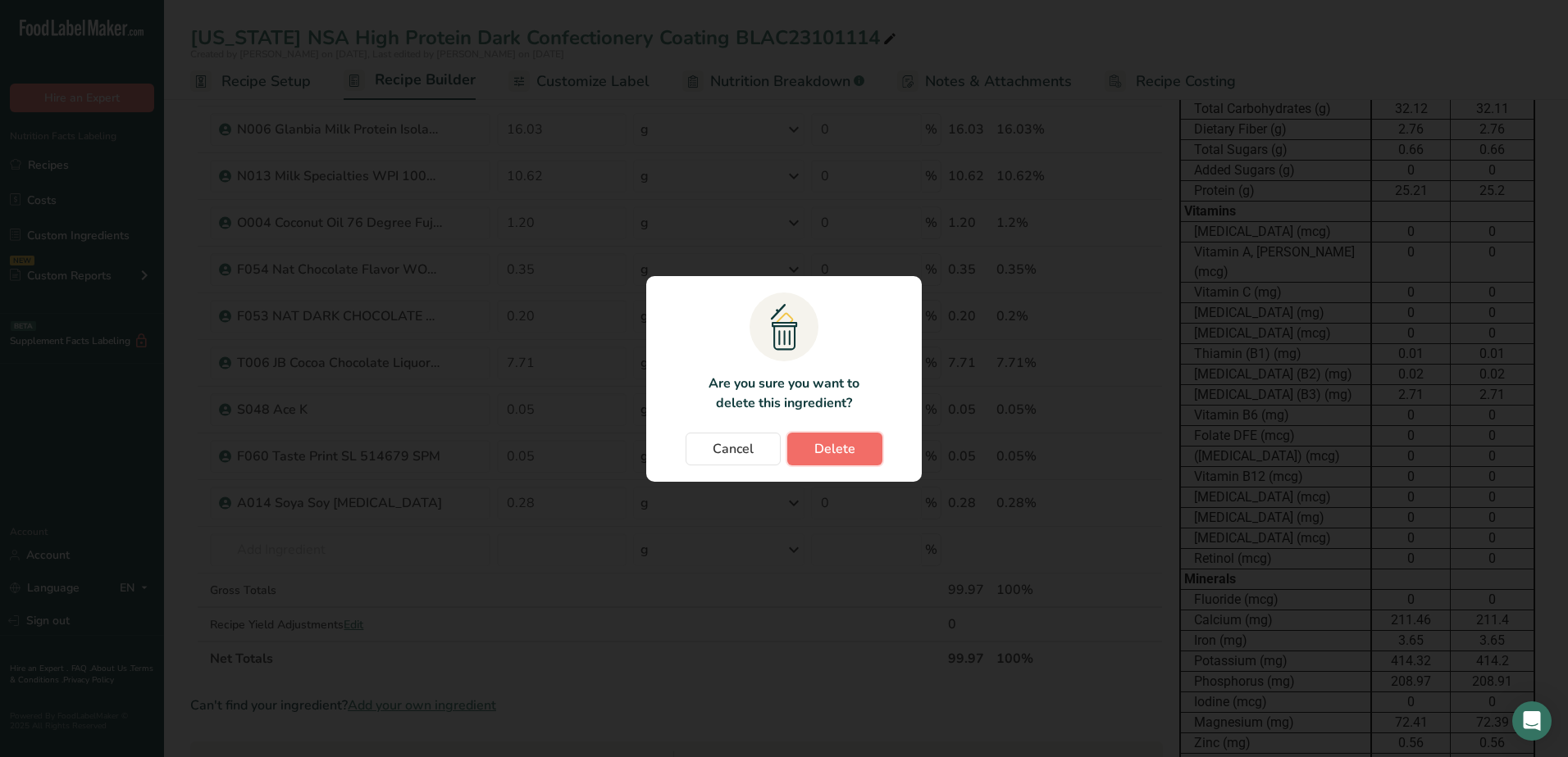
click at [851, 459] on button "Delete" at bounding box center [834, 449] width 95 height 32
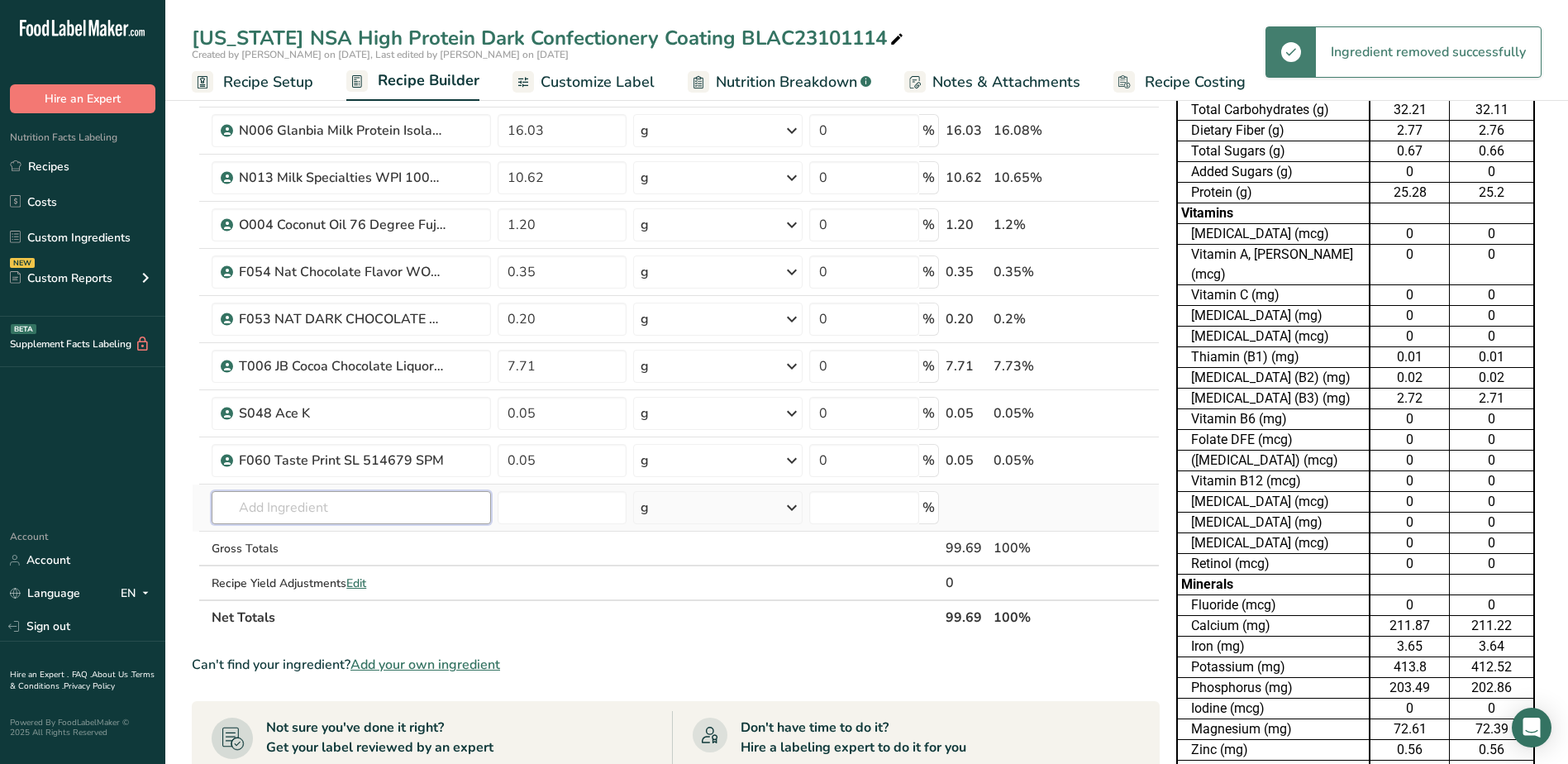
click at [292, 506] on input "text" at bounding box center [351, 507] width 278 height 33
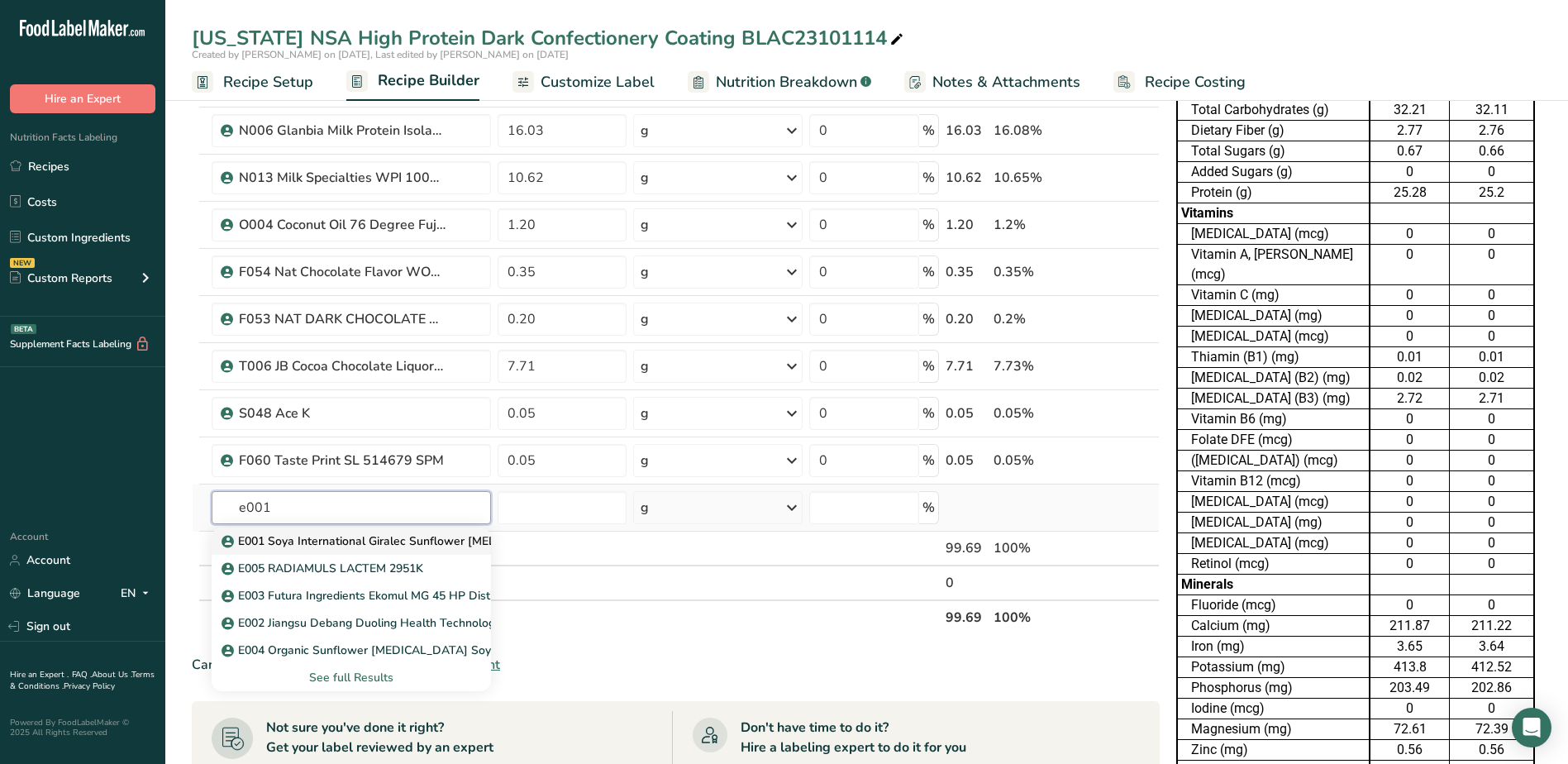
type input "e001"
click at [312, 535] on p "E001 Soya International Giralec Sunflower [MEDICAL_DATA] SUNRISE SFL" at bounding box center [433, 542] width 416 height 18
type input "E001 Soya International Giralec Sunflower [MEDICAL_DATA] SUNRISE SFL"
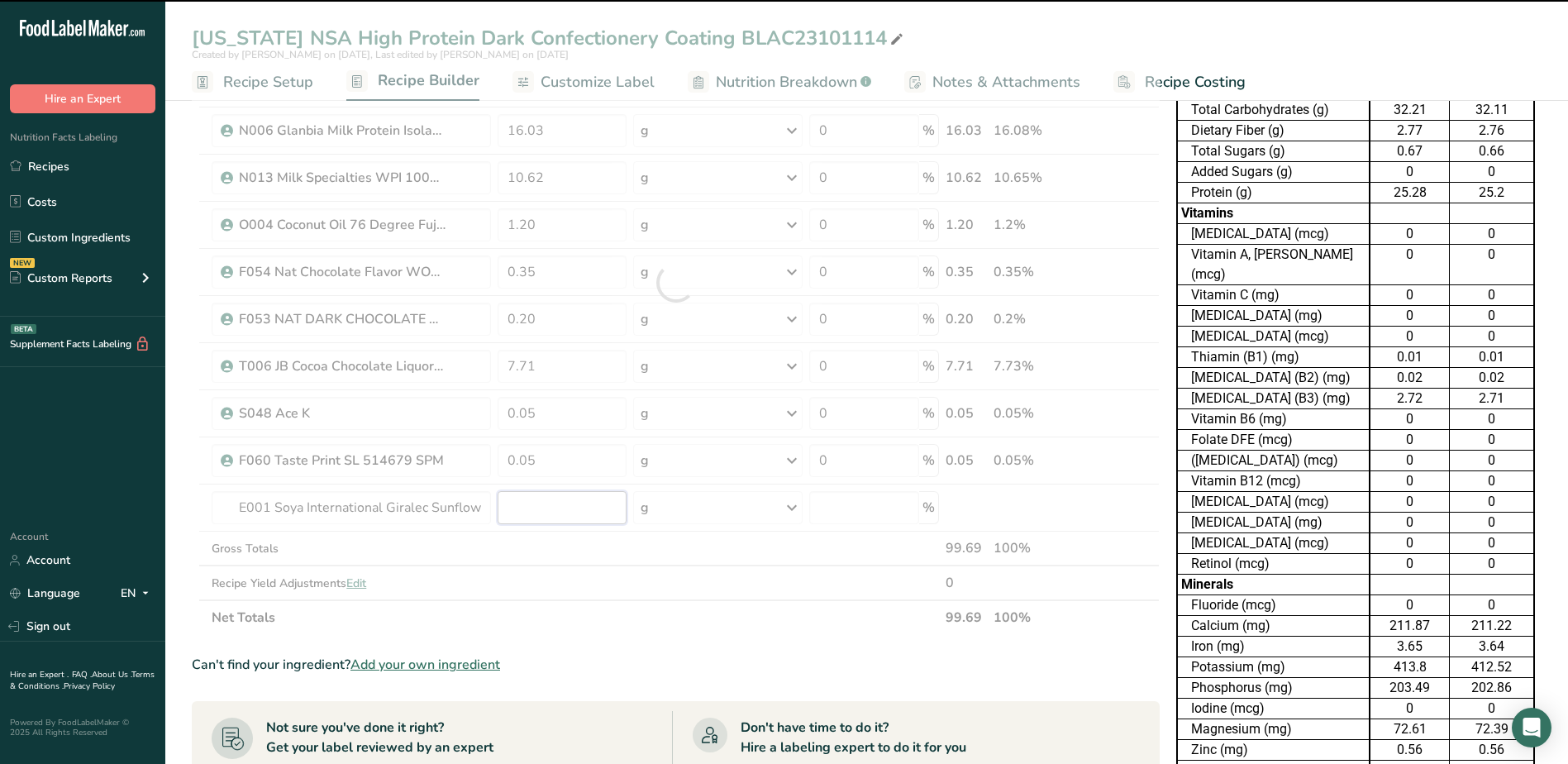
click at [547, 508] on input "number" at bounding box center [562, 507] width 129 height 33
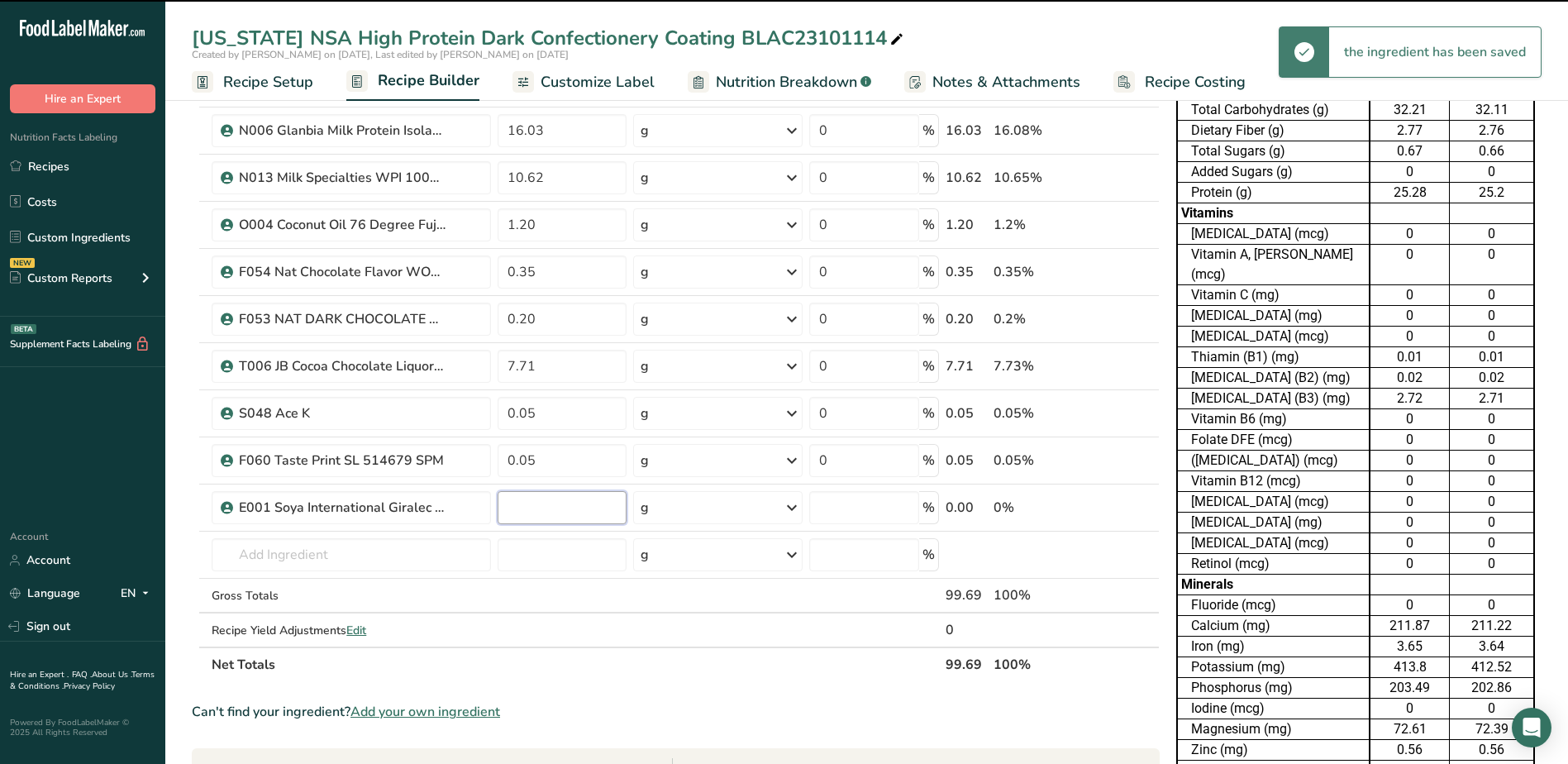
type input "0"
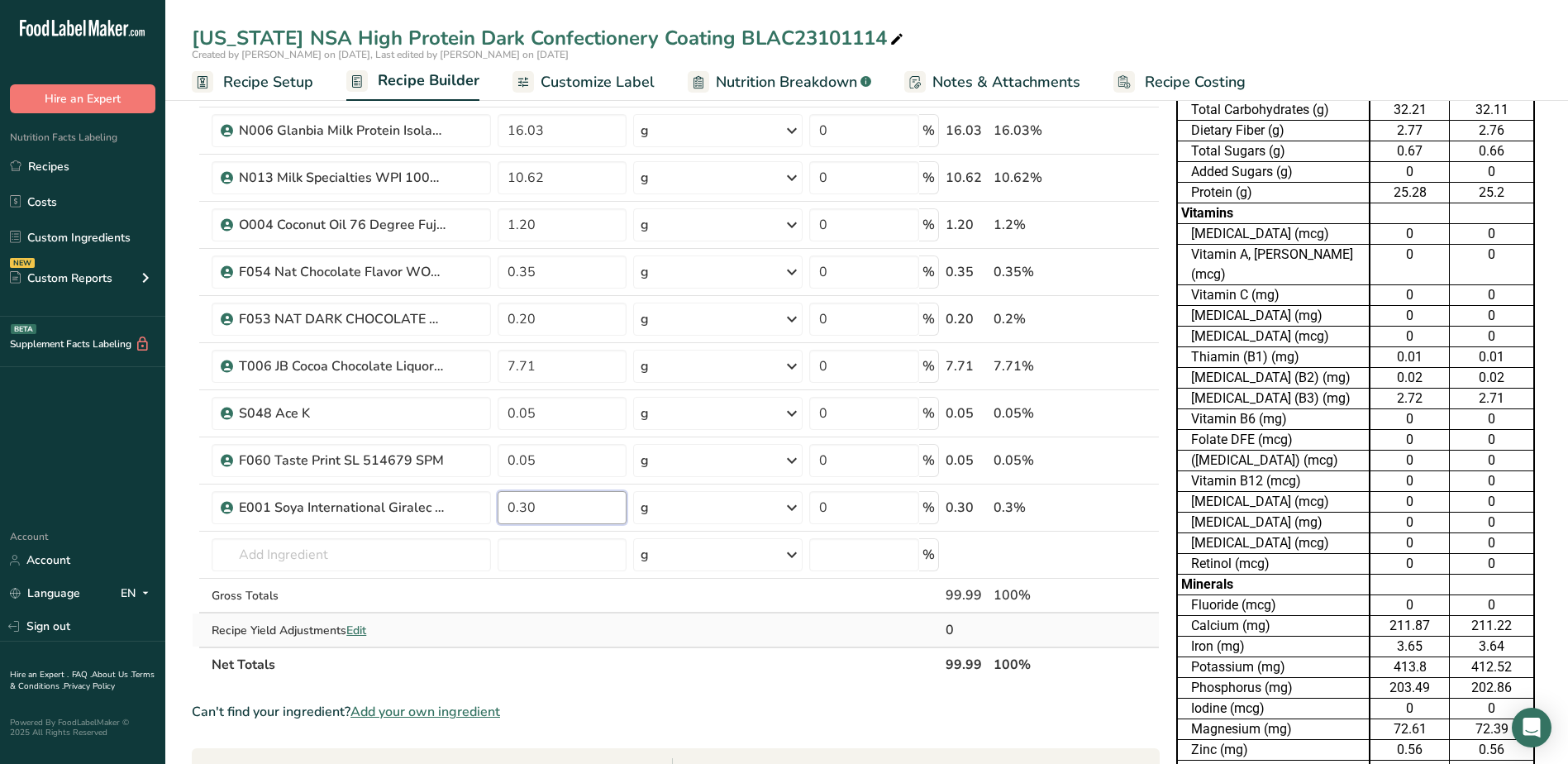
type input "0.30"
click at [803, 643] on div "Ingredient * Amount * Unit * Waste * .a-a{fill:#347362;}.b-a{fill:#fff;} Grams …" at bounding box center [676, 306] width 968 height 752
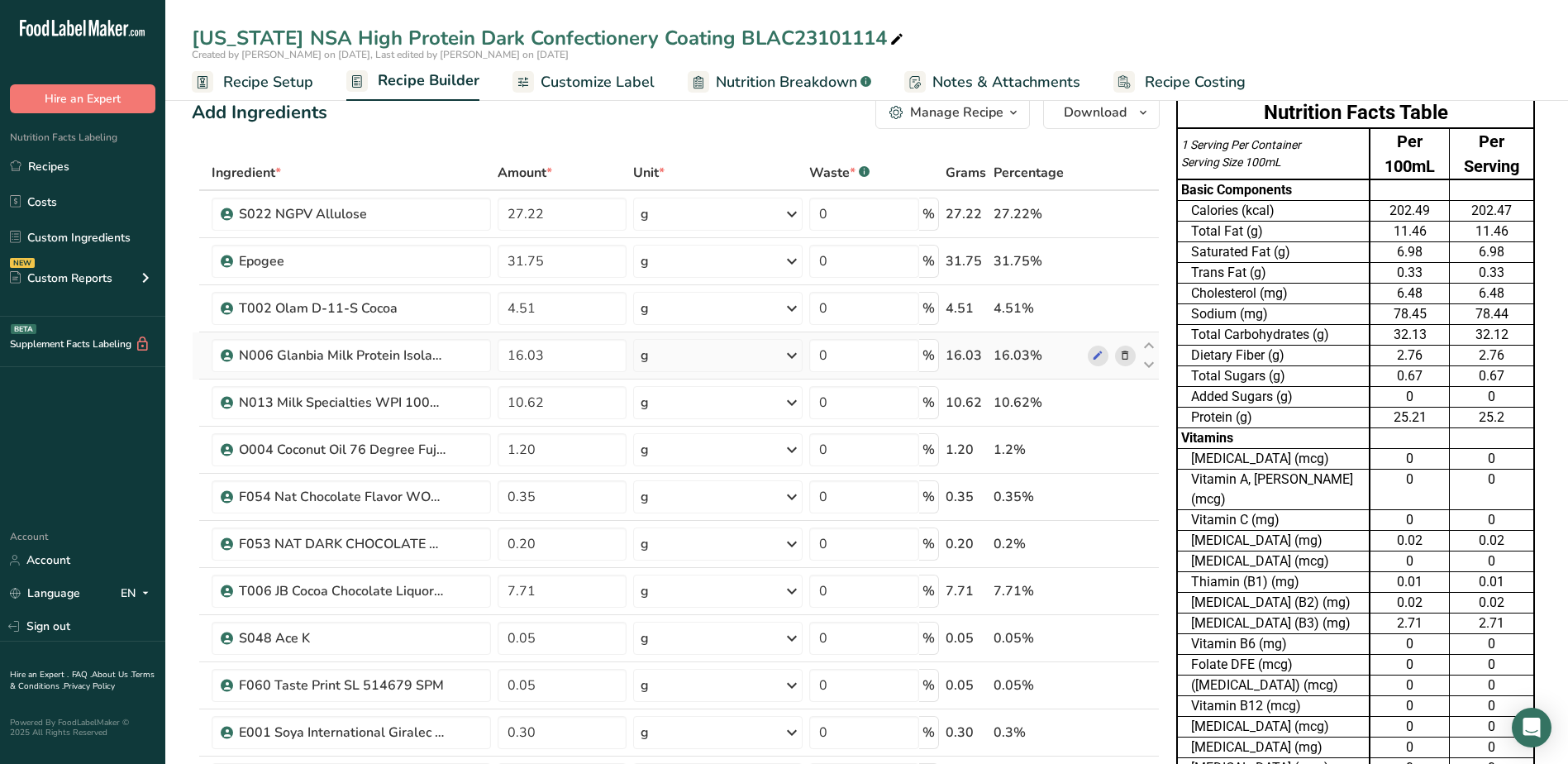
scroll to position [0, 0]
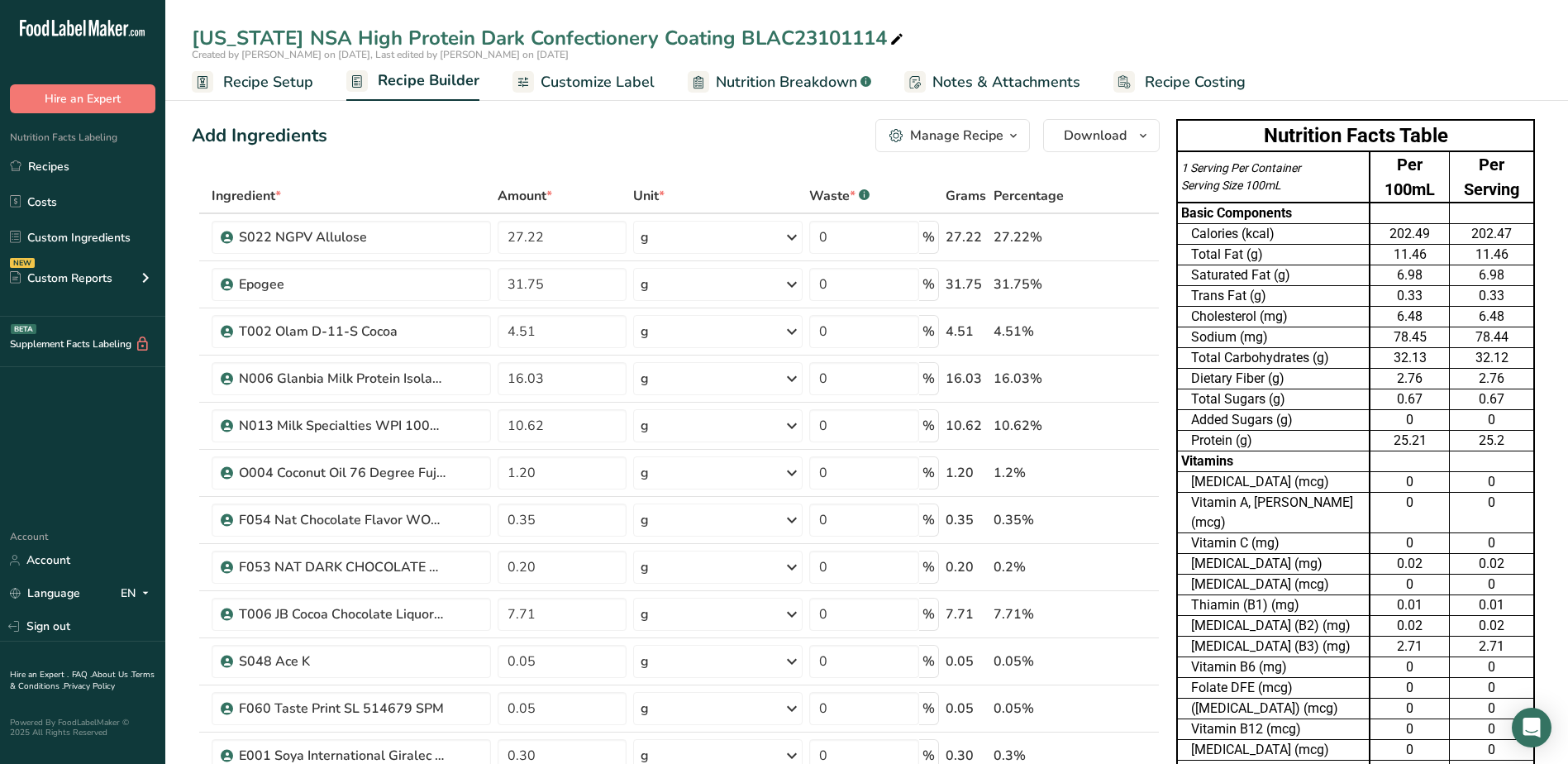
click at [604, 88] on span "Customize Label" at bounding box center [597, 82] width 114 height 23
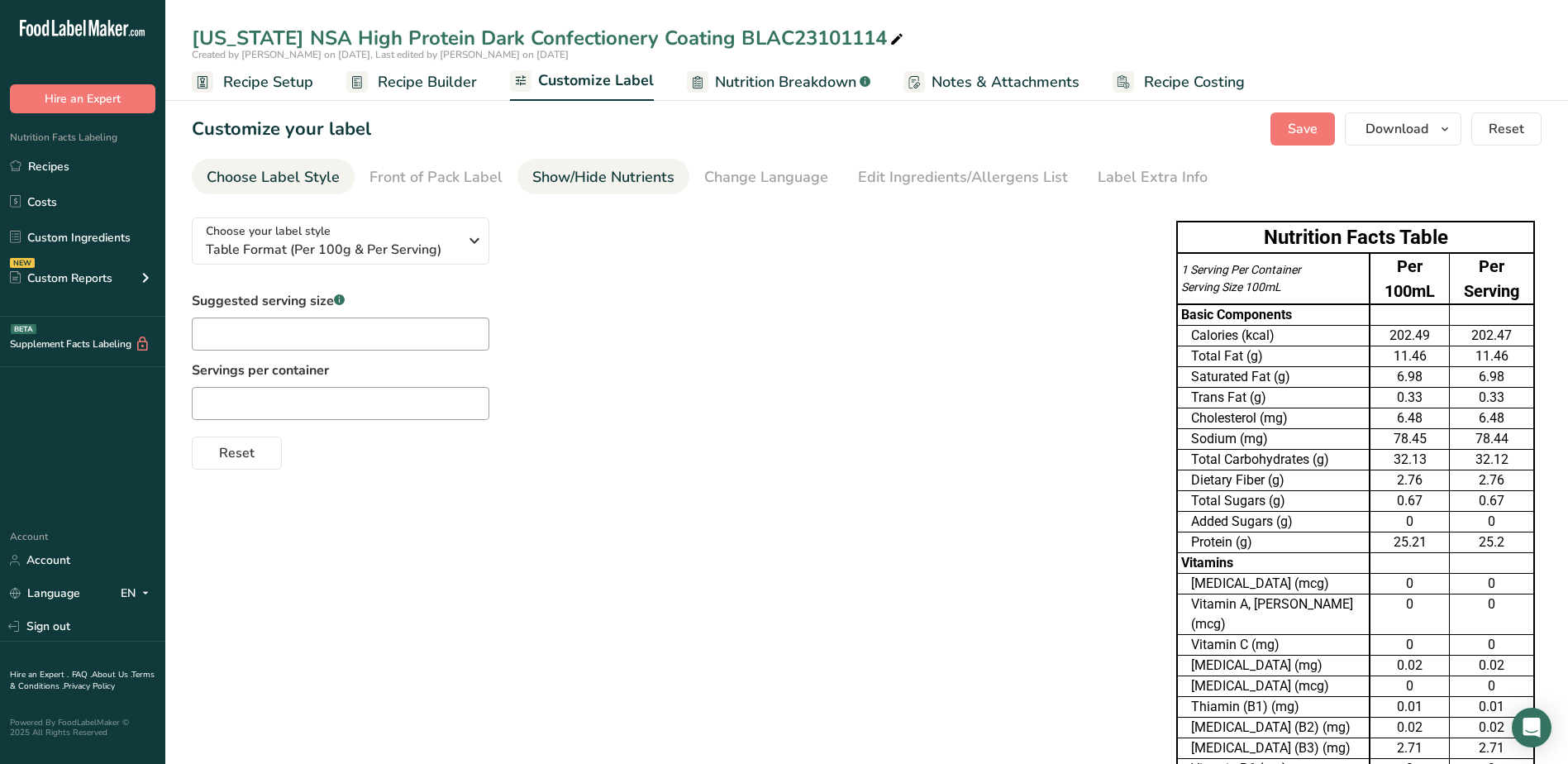
click at [617, 177] on div "Show/Hide Nutrients" at bounding box center [604, 177] width 143 height 23
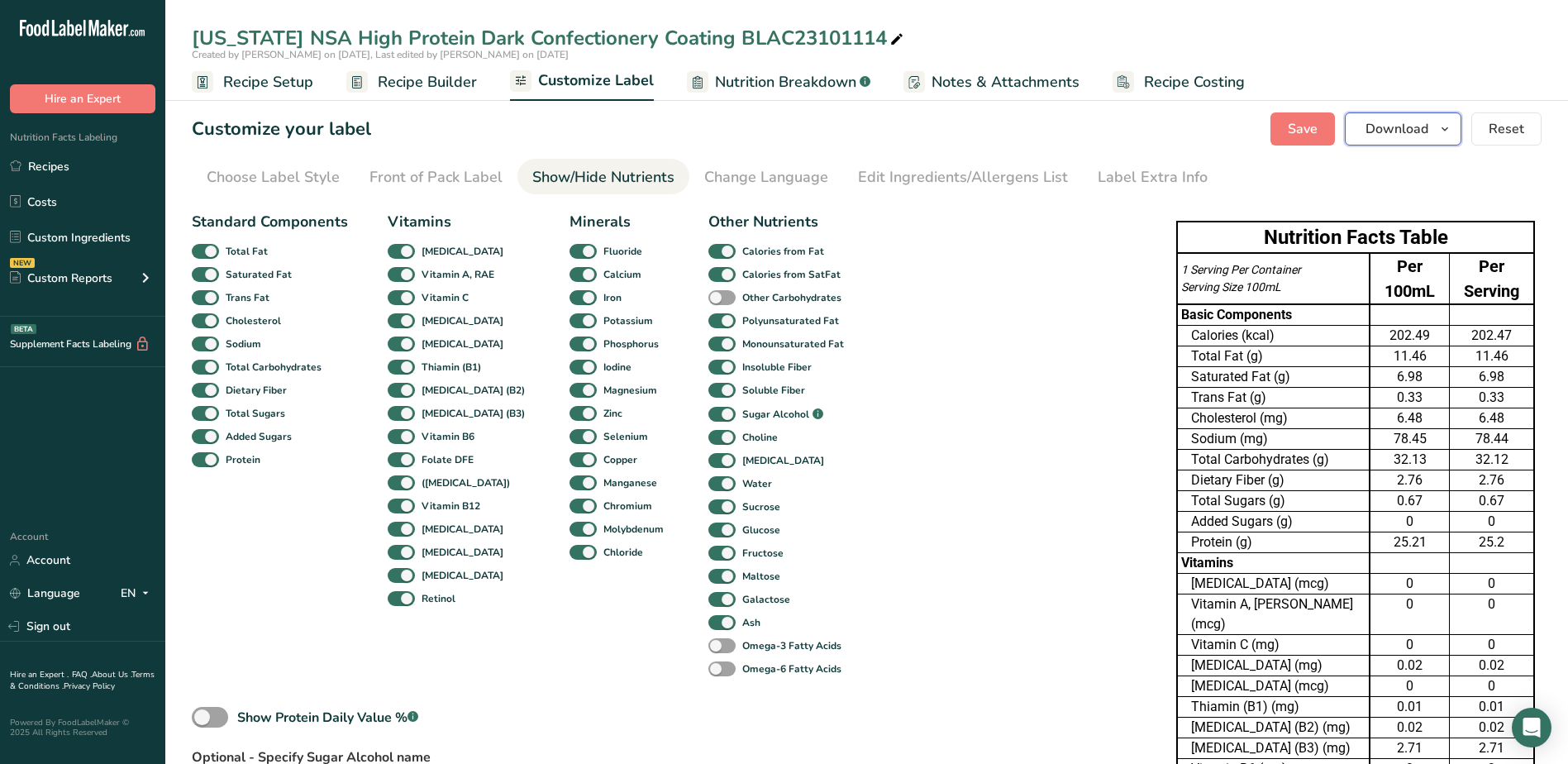
click at [1448, 130] on icon "button" at bounding box center [1444, 129] width 13 height 21
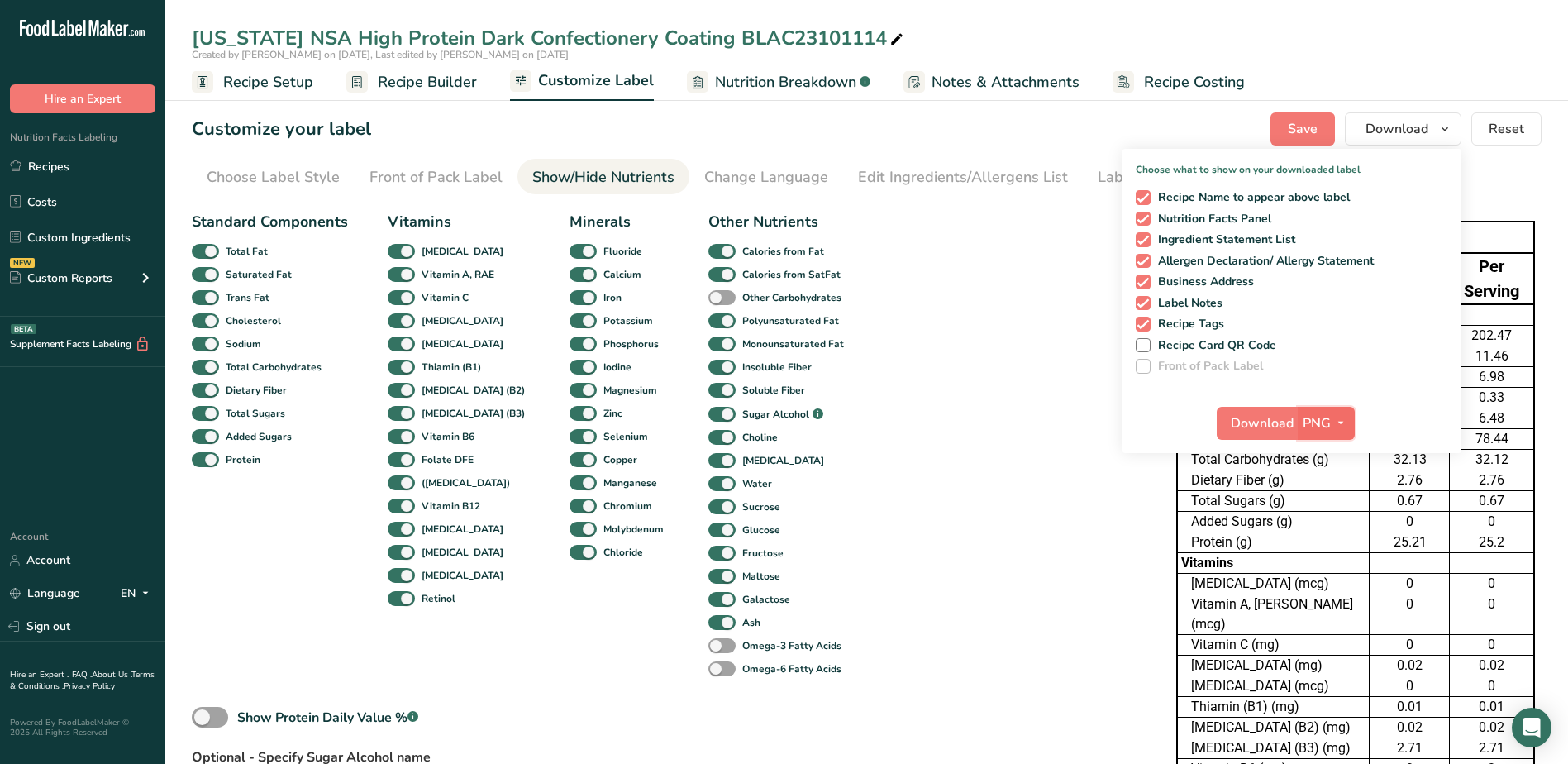
click at [1337, 421] on icon "button" at bounding box center [1340, 422] width 13 height 21
click at [1332, 564] on link "XLSX" at bounding box center [1328, 567] width 52 height 28
checkbox input "false"
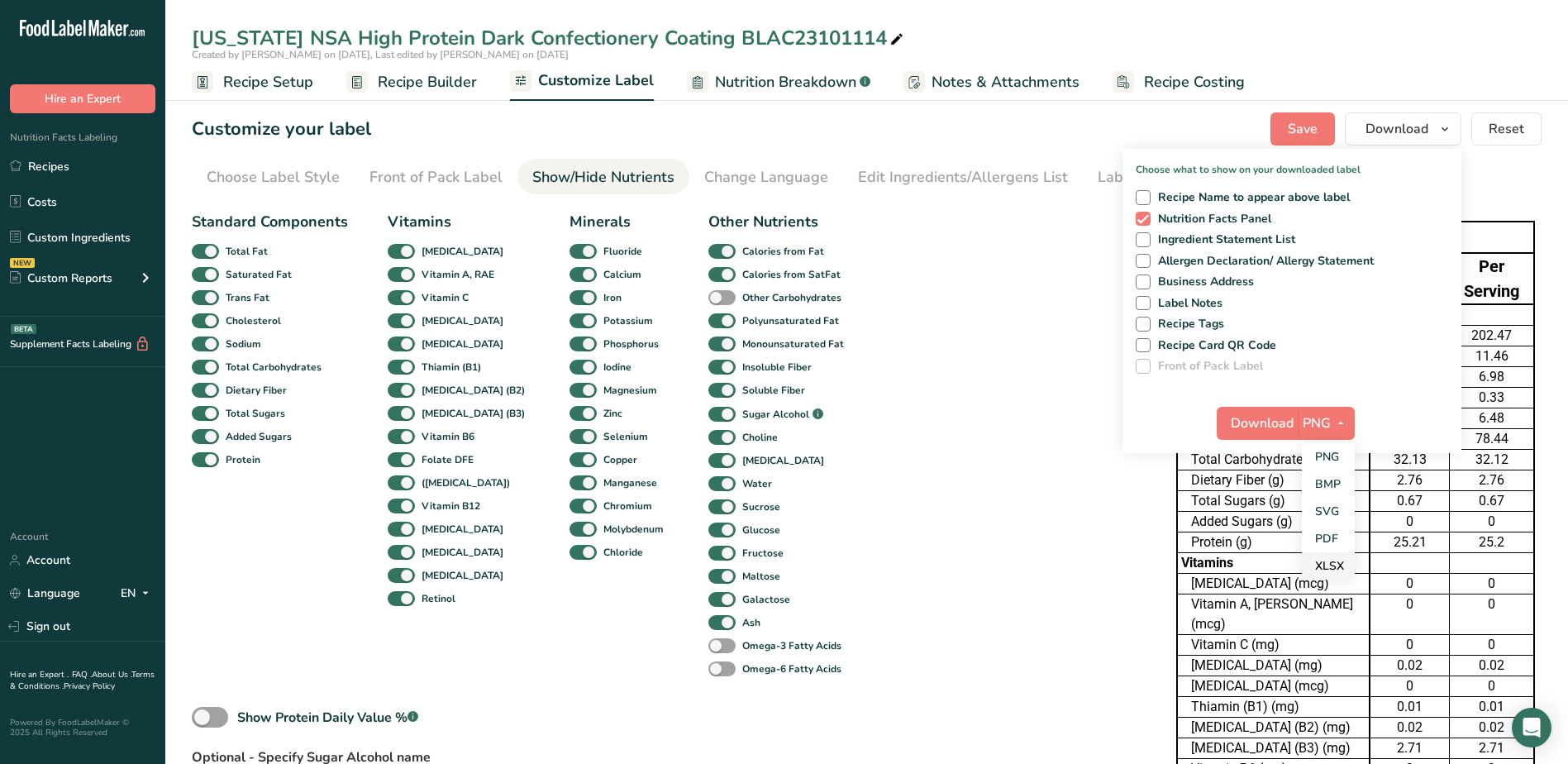
checkbox input "false"
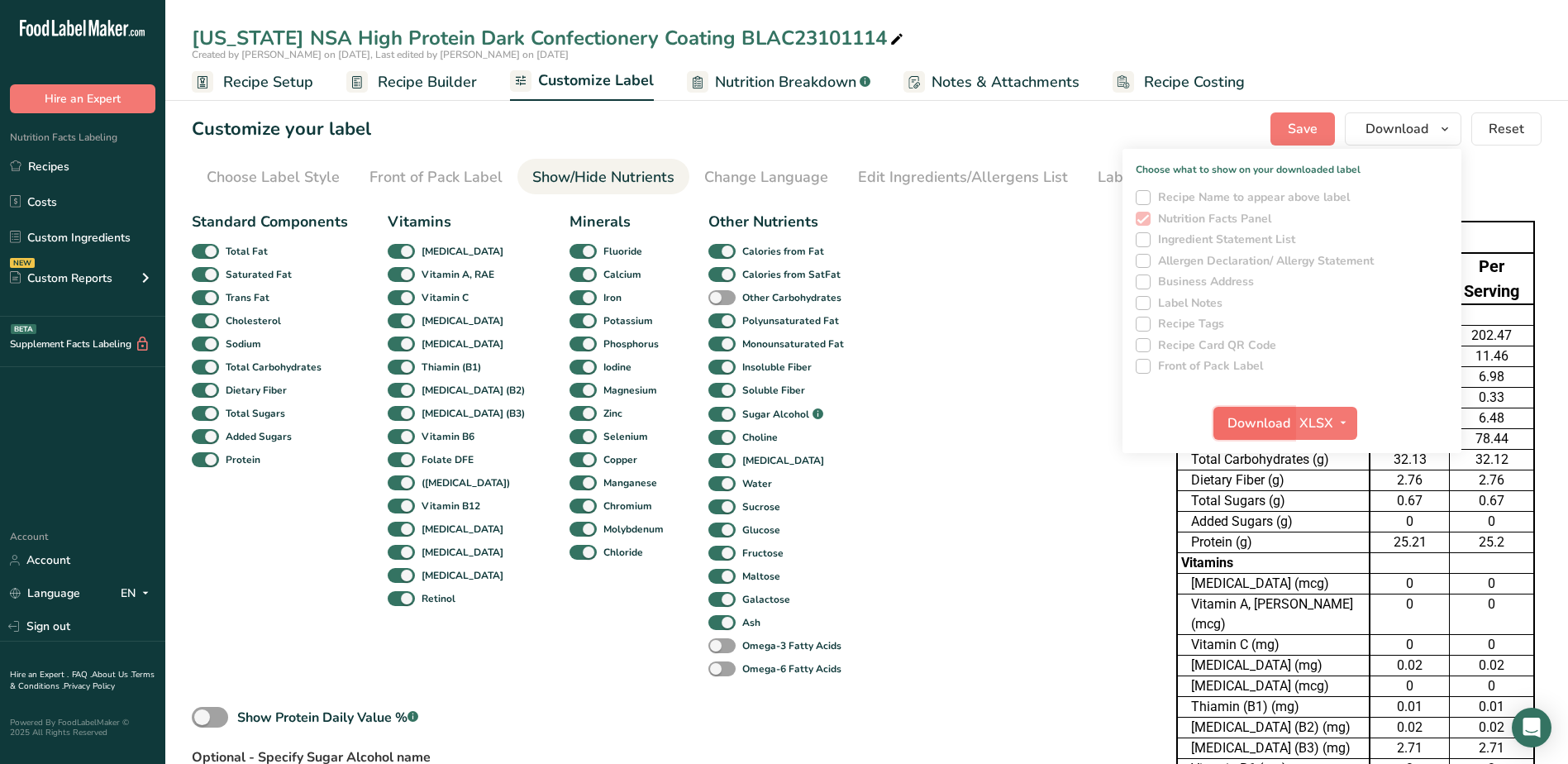
click at [1278, 426] on span "Download" at bounding box center [1258, 423] width 62 height 20
